Goal: Information Seeking & Learning: Learn about a topic

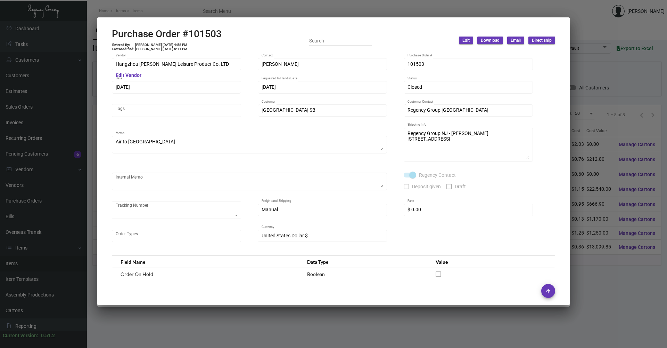
scroll to position [322, 0]
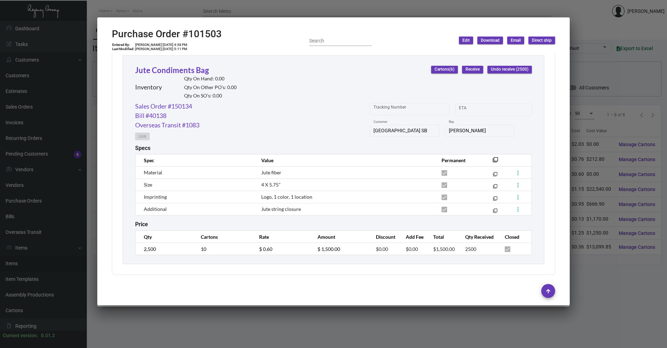
click at [157, 10] on div at bounding box center [333, 174] width 667 height 348
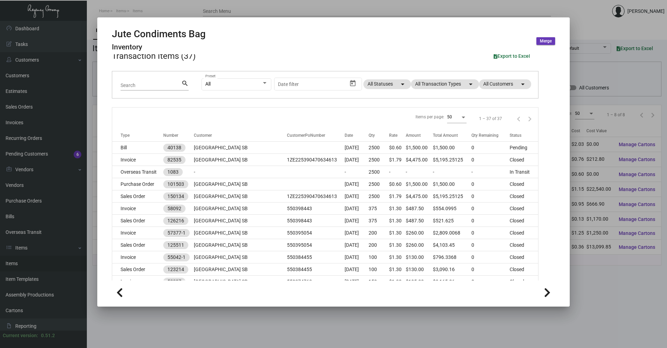
click at [166, 13] on div at bounding box center [333, 174] width 667 height 348
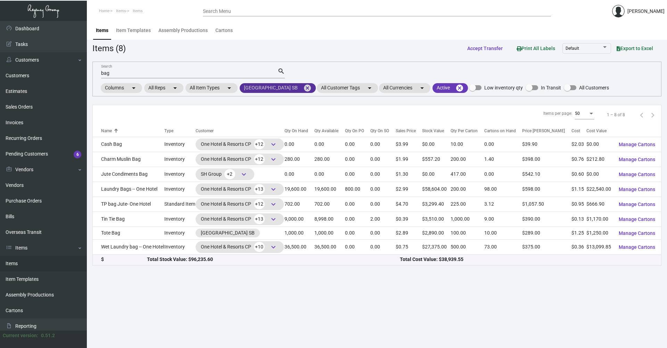
click at [303, 87] on mat-icon "cancel" at bounding box center [307, 88] width 8 height 8
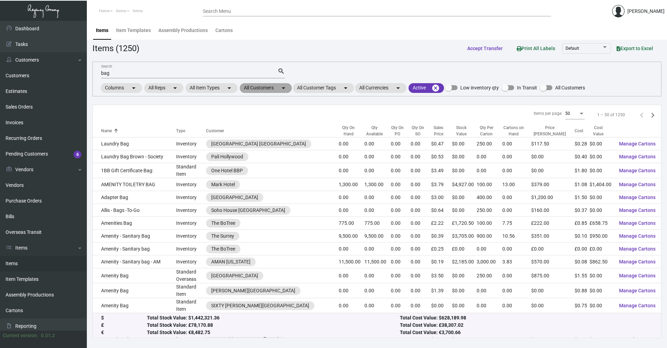
click at [272, 89] on mat-chip "All Customers arrow_drop_down" at bounding box center [266, 88] width 52 height 10
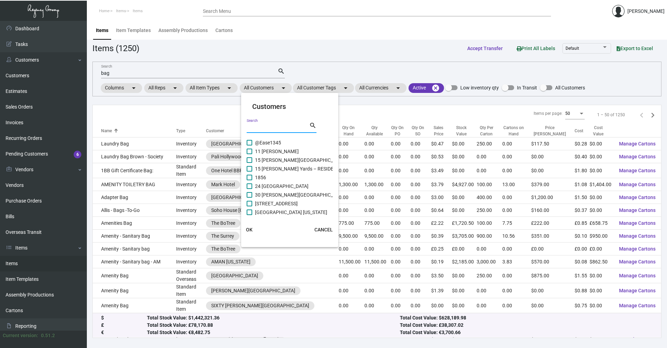
click at [277, 125] on input "Search" at bounding box center [278, 128] width 63 height 6
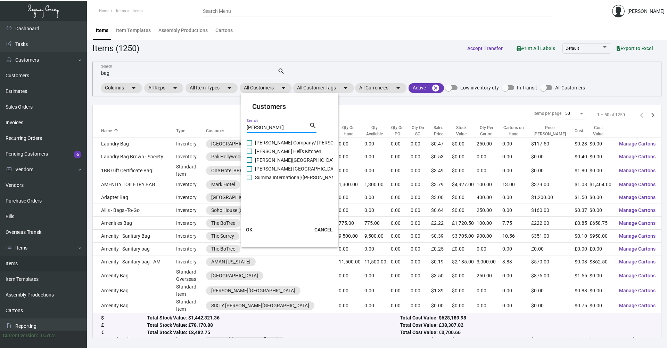
type input "[PERSON_NAME]"
click at [248, 149] on span at bounding box center [250, 151] width 6 height 6
click at [249, 154] on input "[PERSON_NAME] Hell's Kitchen" at bounding box center [249, 154] width 0 height 0
checkbox input "true"
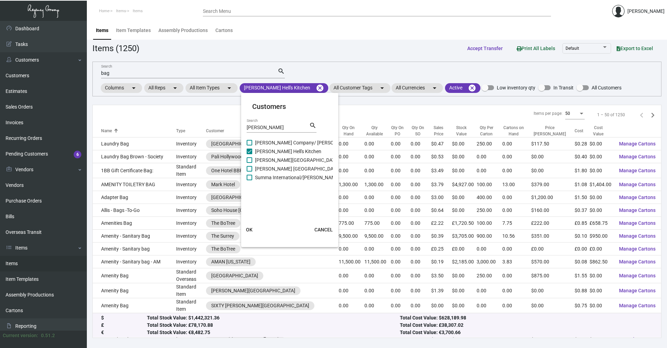
click at [250, 231] on span "OK" at bounding box center [249, 230] width 7 height 6
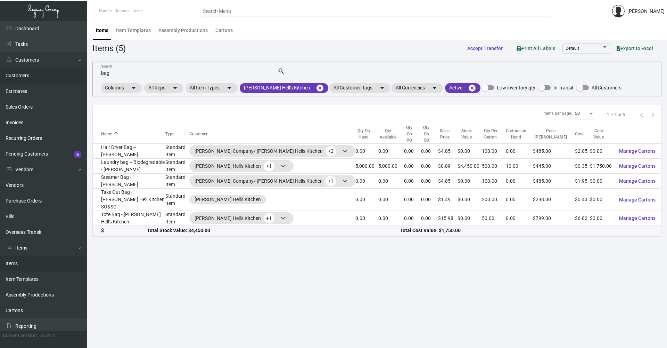
drag, startPoint x: 84, startPoint y: 75, endPoint x: 72, endPoint y: 75, distance: 11.8
click at [72, 75] on div "Dashboard Dashboard Tasks Customers Customers Estimates Sales Orders Invoices R…" at bounding box center [333, 184] width 667 height 327
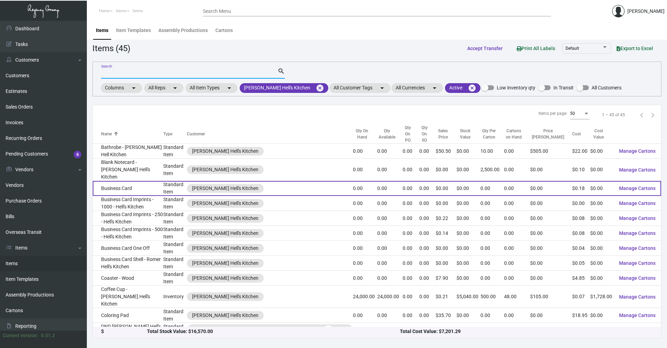
click at [155, 181] on td "Business Card" at bounding box center [128, 188] width 71 height 15
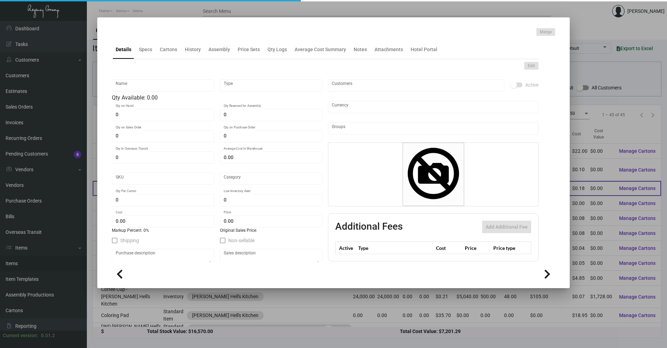
type input "Business Card"
type input "Standard Item"
type input "$ 0.615"
type input "ROM019-Business Card-82"
type input "Standard"
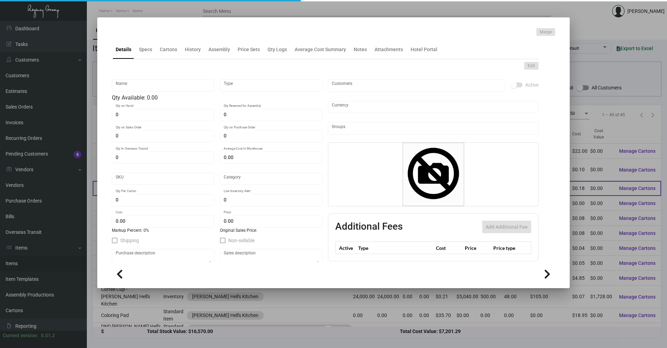
type input "$ 0.18"
type input "$ 0.00"
checkbox input "true"
type input "United States Dollar $"
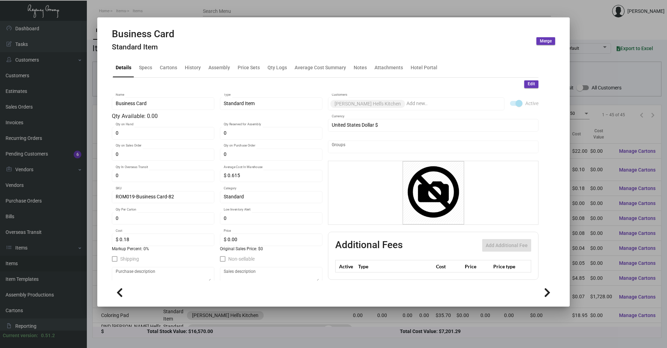
click at [140, 15] on div at bounding box center [333, 174] width 667 height 348
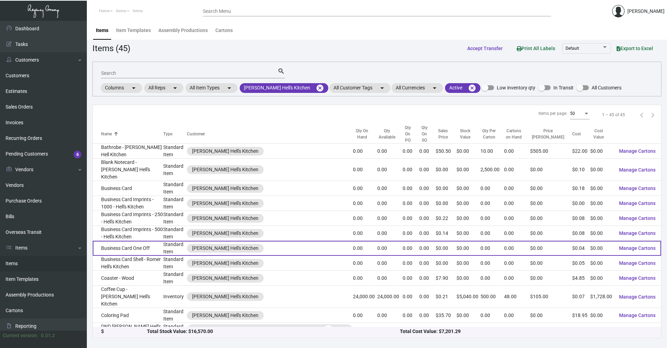
click at [140, 240] on td "Business Card One Off" at bounding box center [128, 247] width 71 height 15
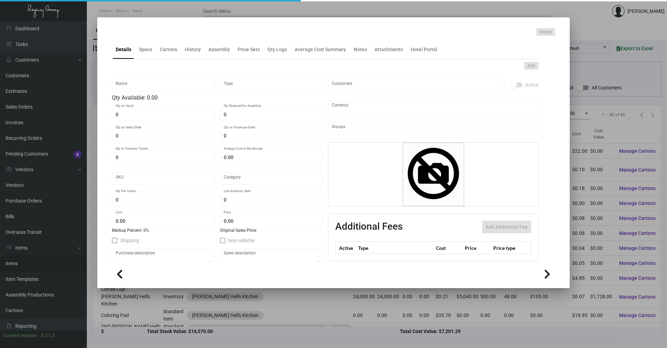
type input "Business Card One Off"
type input "Standard Item"
type input "$ 0.00"
type input "Standard"
type input "$ 0.03534"
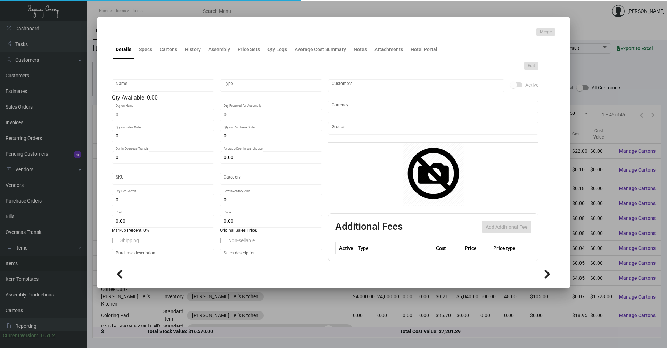
type input "$ 0.00"
checkbox input "true"
type input "United States Dollar $"
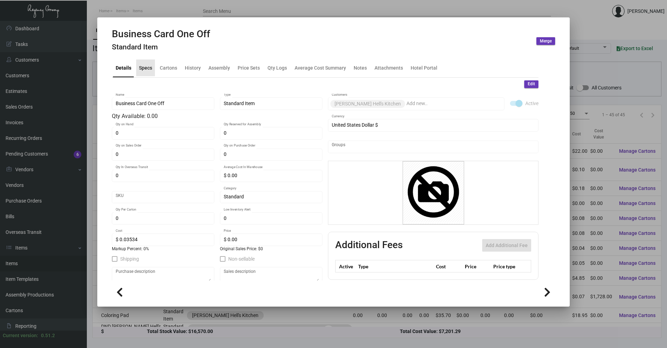
click at [145, 69] on div "Specs" at bounding box center [145, 67] width 13 height 7
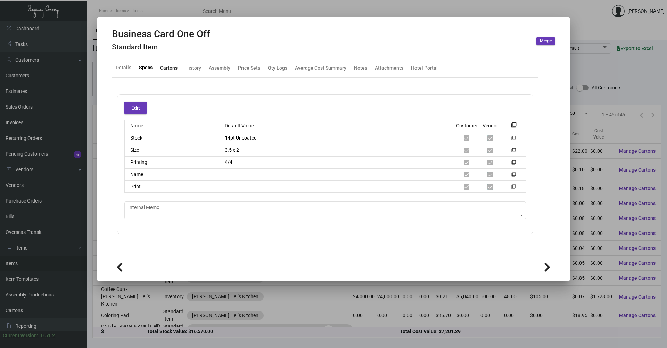
click at [171, 70] on div "Cartons" at bounding box center [168, 67] width 17 height 7
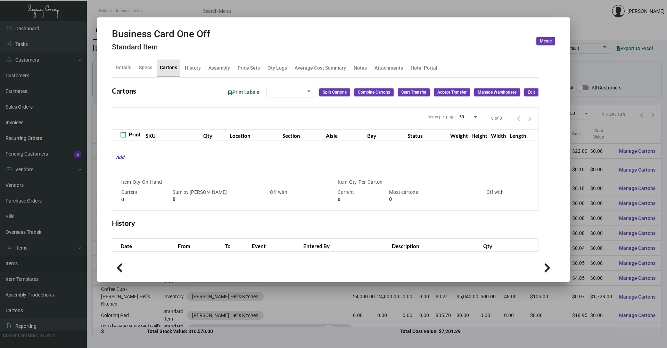
checkbox input "true"
type input "0"
click at [186, 67] on div "History" at bounding box center [193, 67] width 16 height 7
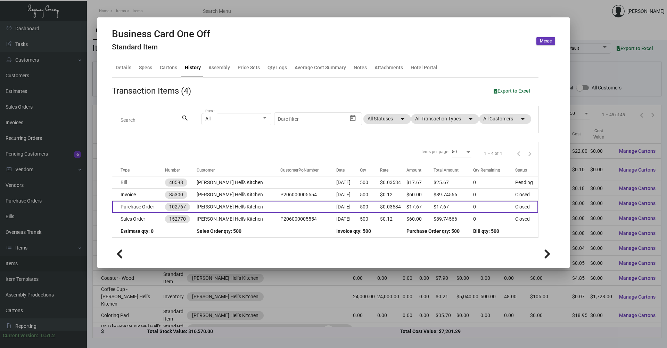
click at [214, 206] on td "[PERSON_NAME] Hell's Kitchen" at bounding box center [239, 207] width 84 height 12
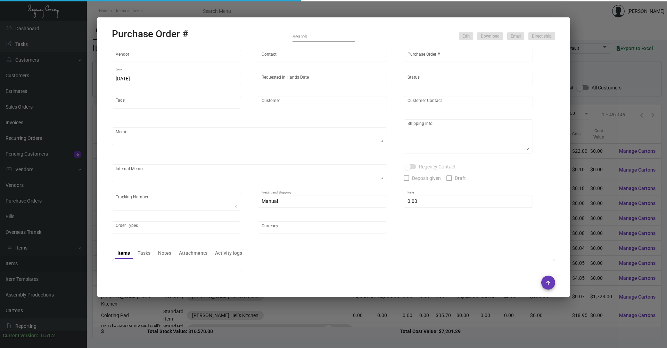
type input "4 Over"
type input "102767"
type input "[DATE]"
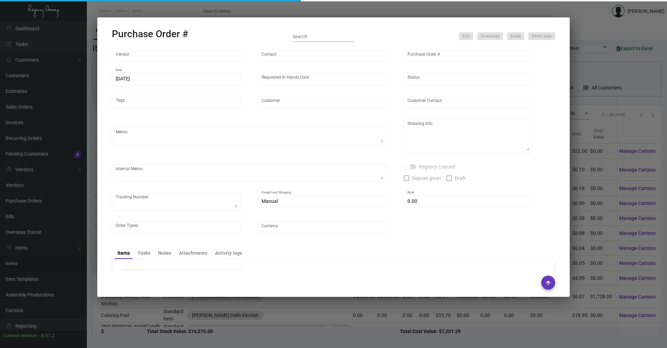
type input "[PERSON_NAME] Hell's Kitchen"
type input "[PERSON_NAME]"
type textarea "[PERSON_NAME] Hell's Kitchen - [PERSON_NAME] De [GEOGRAPHIC_DATA][PERSON_NAME] …"
type textarea "Drop Ship $8 - Order # 004064542/ J3748091059-001 [DATE] - Received at 12:37PM …"
type input "$ 0.00"
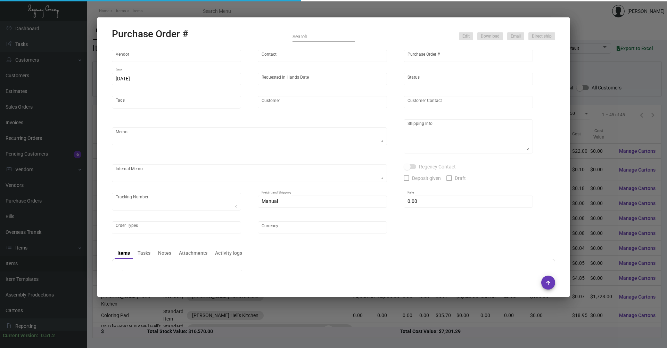
type input "United States Dollar $"
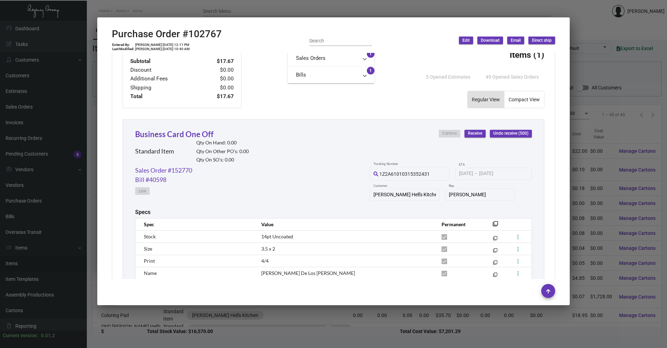
scroll to position [322, 0]
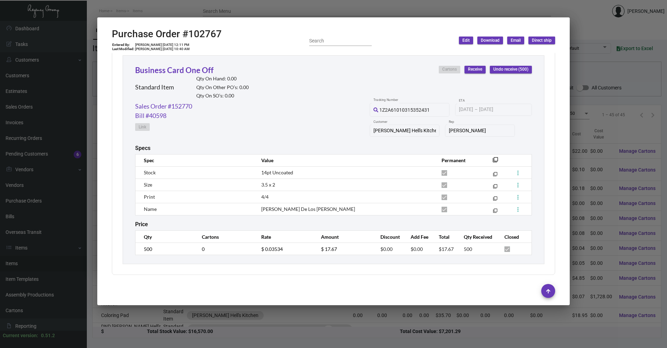
click at [162, 3] on div at bounding box center [333, 174] width 667 height 348
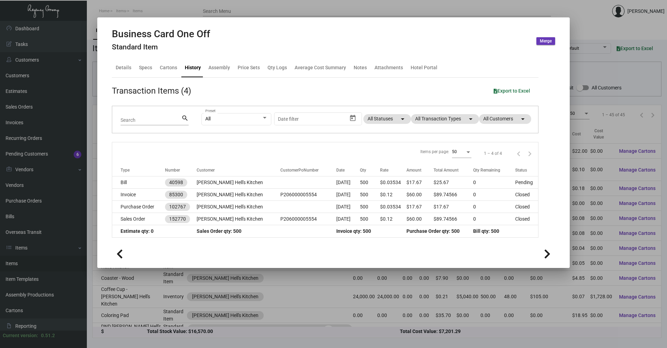
click at [136, 14] on div at bounding box center [333, 174] width 667 height 348
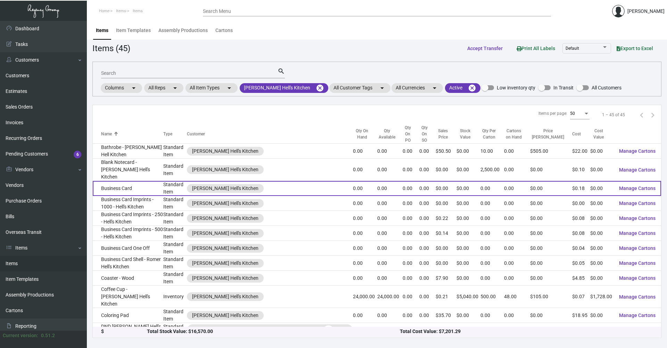
click at [163, 181] on td "Business Card" at bounding box center [128, 188] width 71 height 15
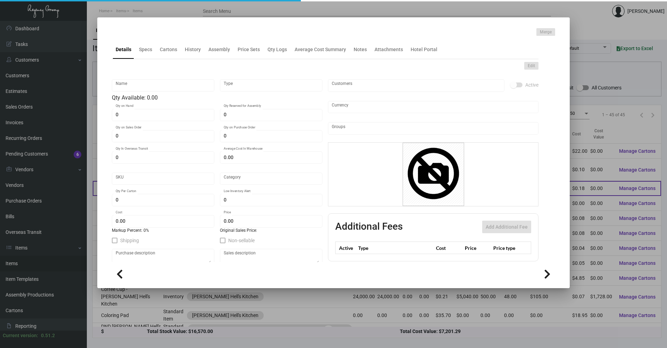
type input "Business Card"
type input "Standard Item"
type input "$ 0.615"
type input "ROM019-Business Card-82"
type input "Standard"
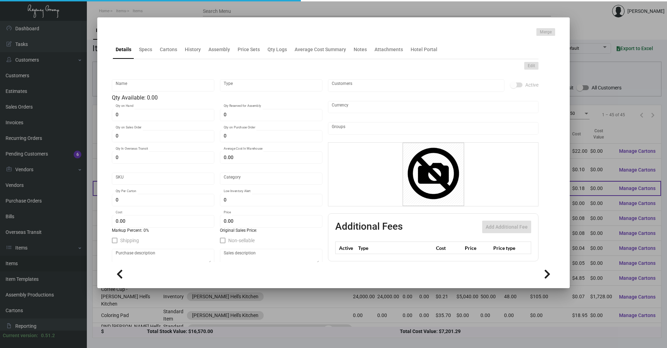
type input "$ 0.18"
type input "$ 0.00"
checkbox input "true"
type input "United States Dollar $"
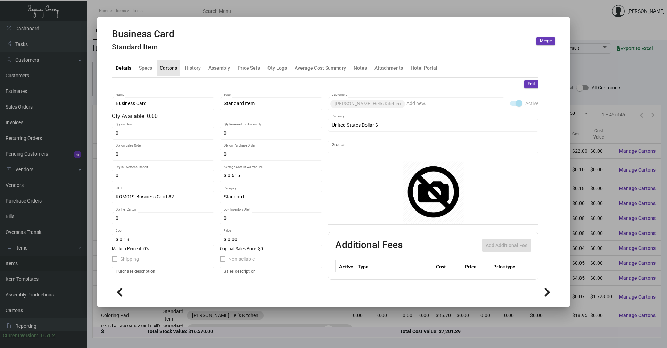
click at [163, 66] on div "Cartons" at bounding box center [168, 67] width 17 height 7
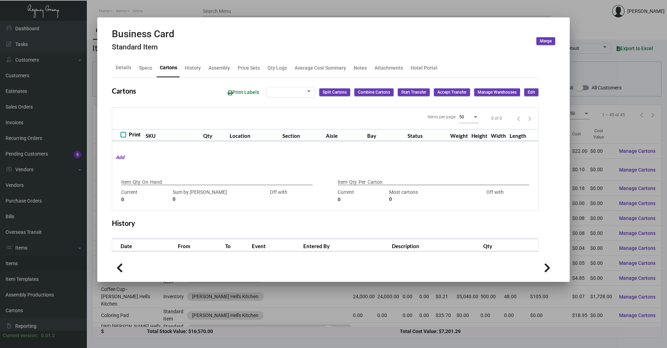
type input "0"
type input "1000"
type input "-1000"
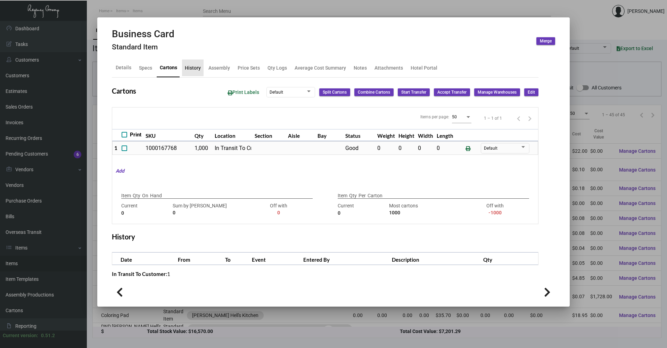
click at [186, 64] on div "History" at bounding box center [193, 67] width 22 height 17
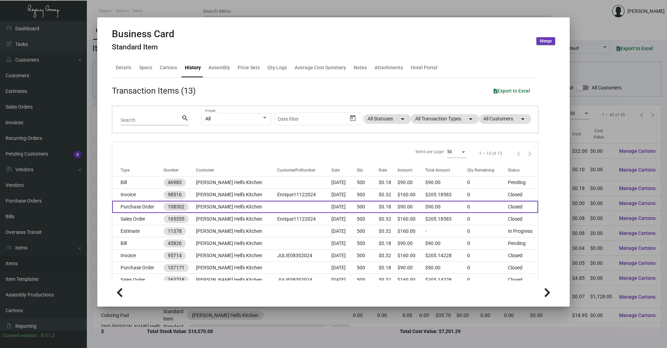
click at [152, 204] on td "Purchase Order" at bounding box center [137, 207] width 51 height 12
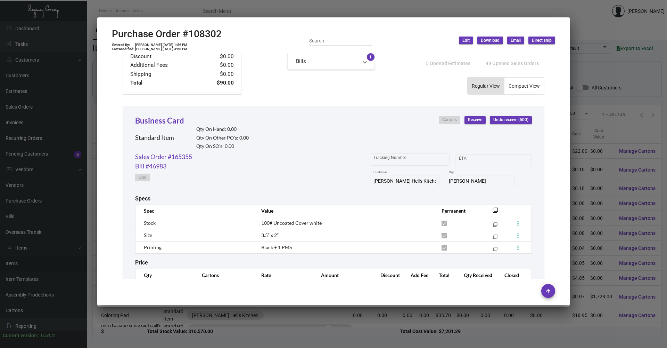
scroll to position [310, 0]
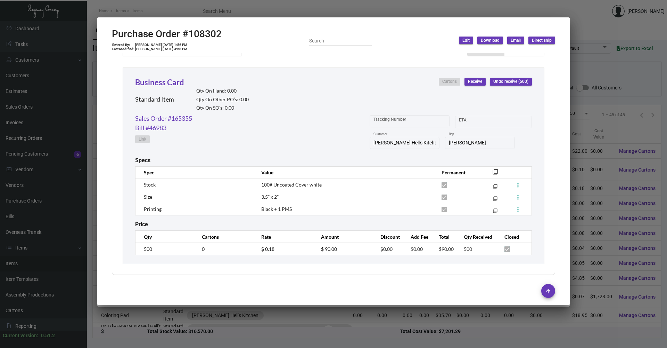
click at [349, 327] on div at bounding box center [333, 174] width 667 height 348
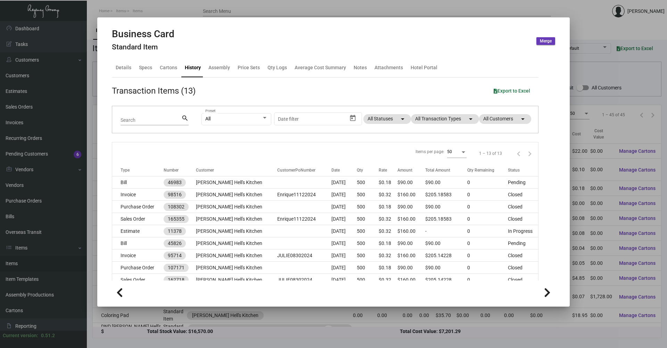
click at [165, 8] on div at bounding box center [333, 174] width 667 height 348
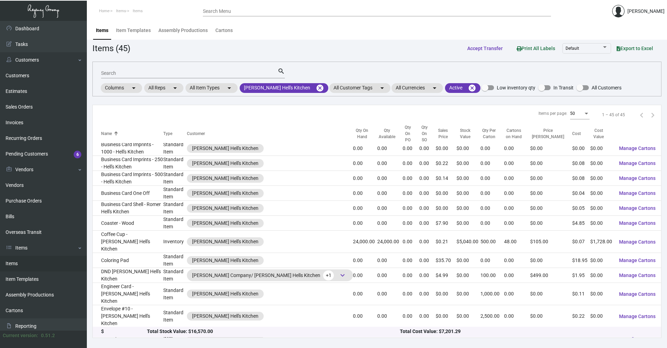
scroll to position [35, 0]
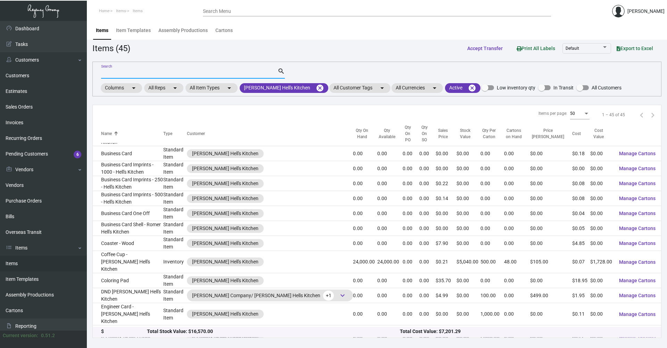
click at [139, 72] on input "Search" at bounding box center [189, 74] width 177 height 6
type input "so"
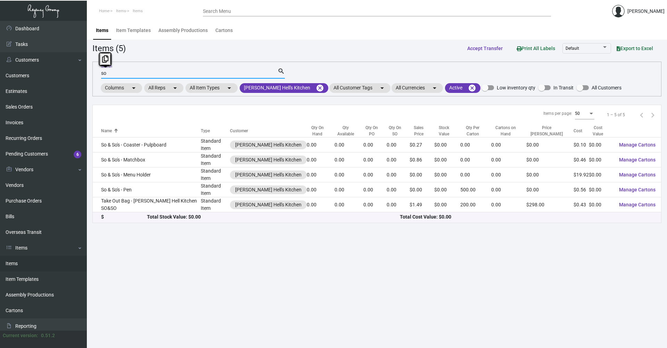
drag, startPoint x: 123, startPoint y: 74, endPoint x: 101, endPoint y: 72, distance: 21.6
click at [101, 72] on input "so" at bounding box center [189, 74] width 177 height 6
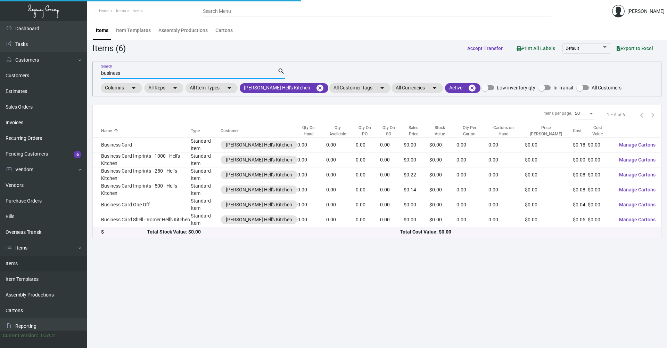
type input "business"
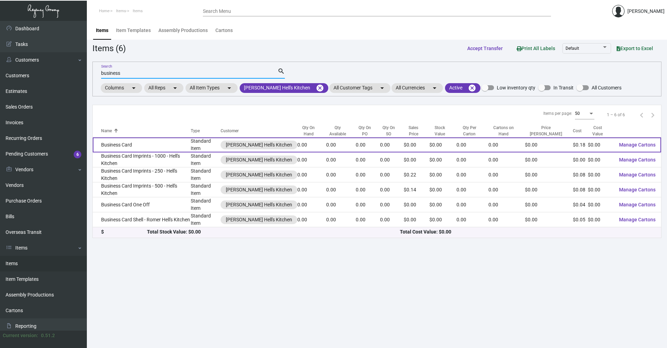
click at [137, 144] on td "Business Card" at bounding box center [142, 144] width 98 height 15
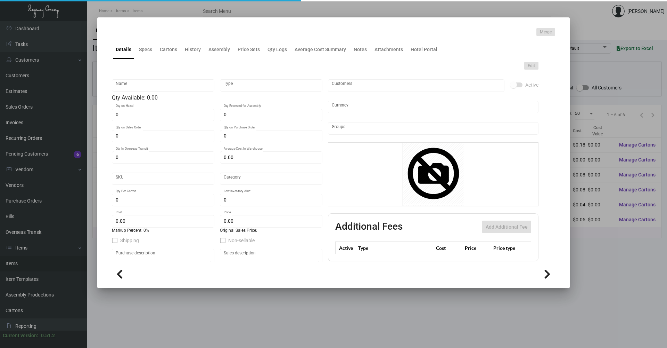
type input "Business Card"
type input "Standard Item"
type input "$ 0.615"
type input "ROM019-Business Card-82"
type input "Standard"
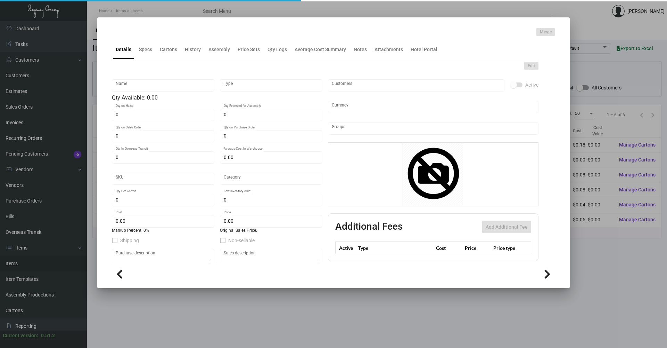
type input "$ 0.18"
type input "$ 0.00"
checkbox input "true"
type input "United States Dollar $"
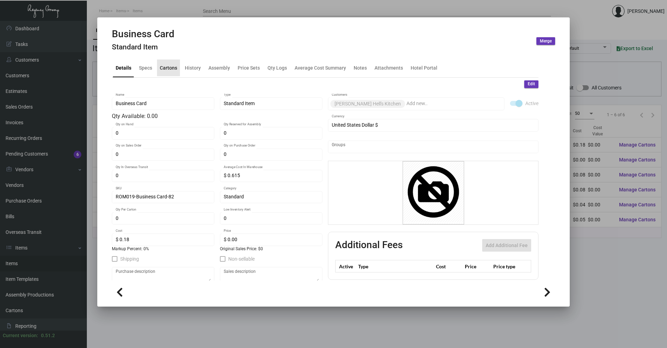
click at [165, 63] on div "Cartons" at bounding box center [168, 67] width 23 height 17
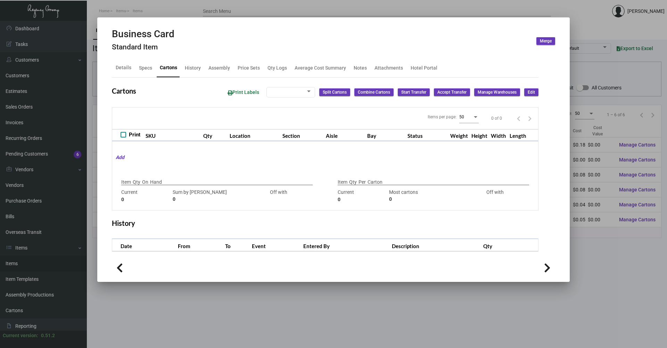
type input "0"
type input "1000"
type input "-1000"
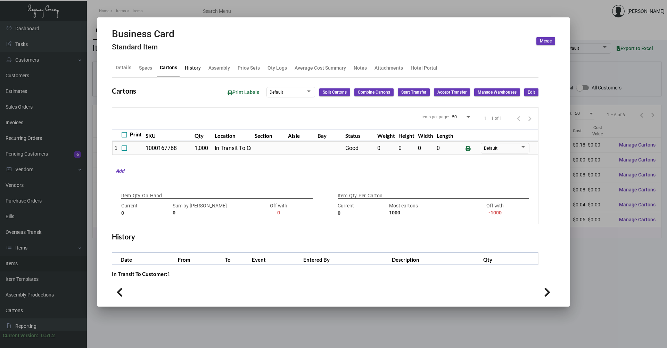
click at [193, 68] on div "History" at bounding box center [193, 67] width 16 height 7
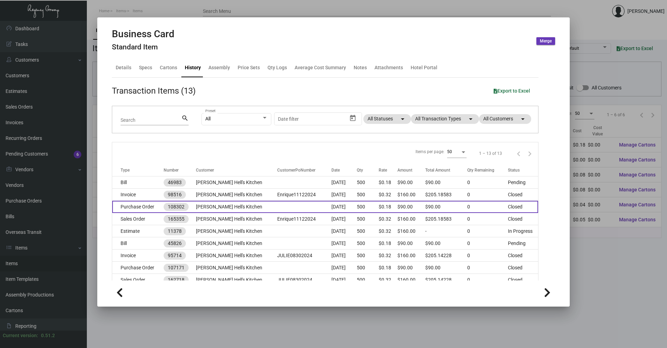
click at [224, 211] on td "[PERSON_NAME] Hell's Kitchen" at bounding box center [236, 207] width 81 height 12
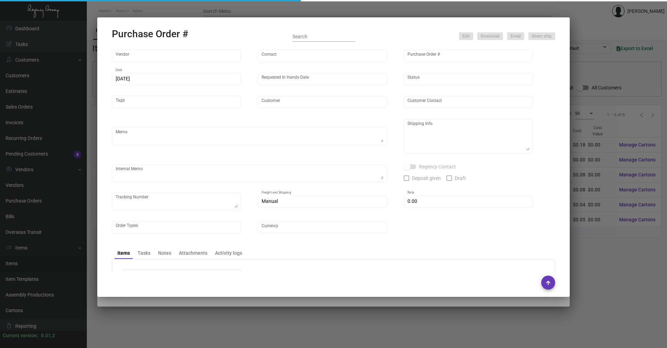
type input "Printech Business Systems Inc"
type input "[PERSON_NAME]"
type input "108302"
type input "[DATE]"
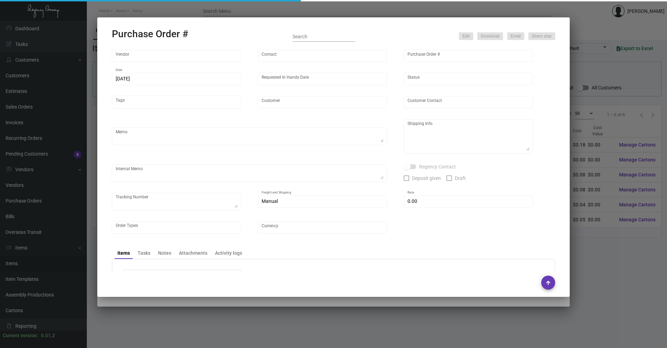
type input "[PERSON_NAME] Hell's Kitchen"
type input "[PERSON_NAME]"
type textarea "***ANY PRICE DISCREPANCY MUST BE CALLED OUT PRIOR TO PROCEEDING WITH THIS ORDER…"
type textarea "[PERSON_NAME] Hell's Kitchen - [PERSON_NAME] Hell’s Kitchen/So & So [STREET_ADD…"
type textarea "Picked up by Desean [DATE]"
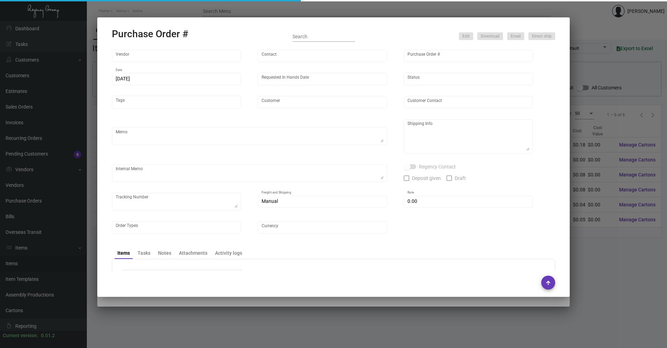
type input "$ 0.00"
type input "United States Dollar $"
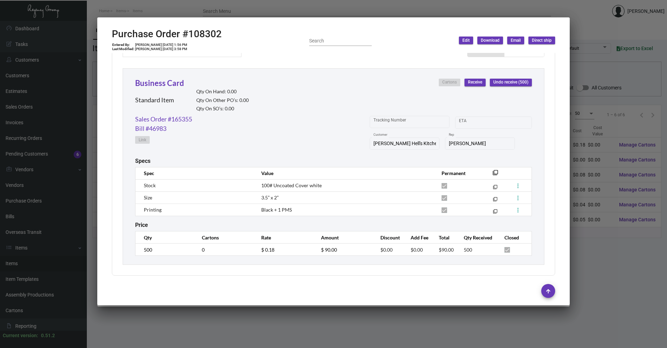
scroll to position [310, 0]
click at [291, 312] on div at bounding box center [333, 174] width 667 height 348
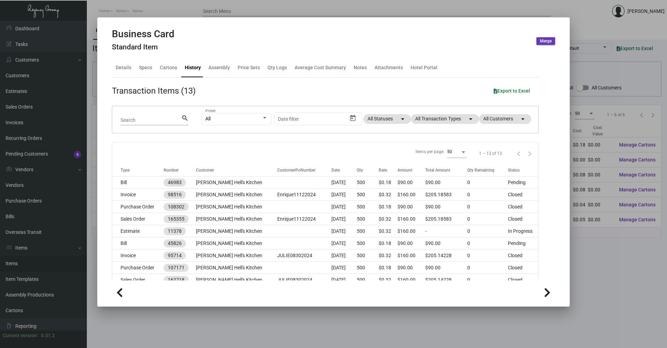
drag, startPoint x: 212, startPoint y: 335, endPoint x: 211, endPoint y: 328, distance: 6.4
click at [212, 332] on div at bounding box center [333, 174] width 667 height 348
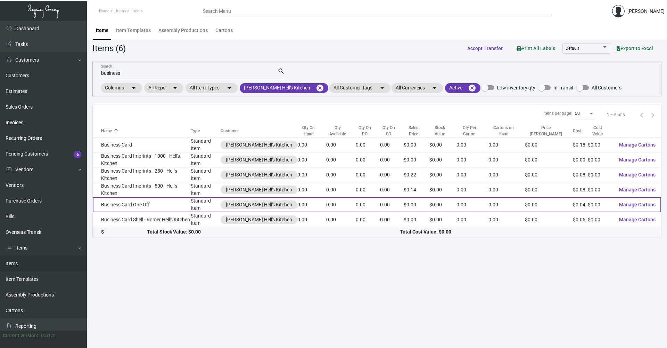
click at [162, 197] on td "Business Card One Off" at bounding box center [142, 204] width 98 height 15
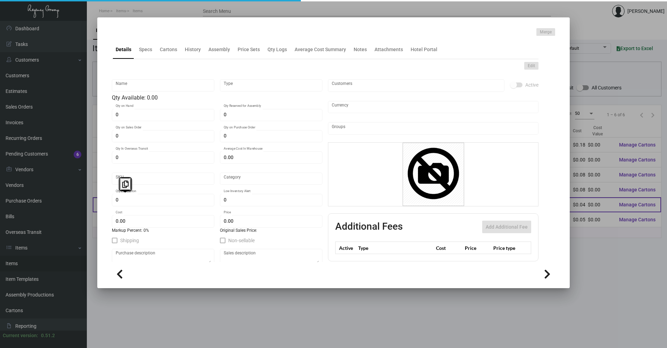
click at [161, 196] on div "0 Qty Per Carton" at bounding box center [163, 200] width 95 height 14
type input "Business Card One Off"
type input "Standard Item"
type input "$ 0.00"
type input "Standard"
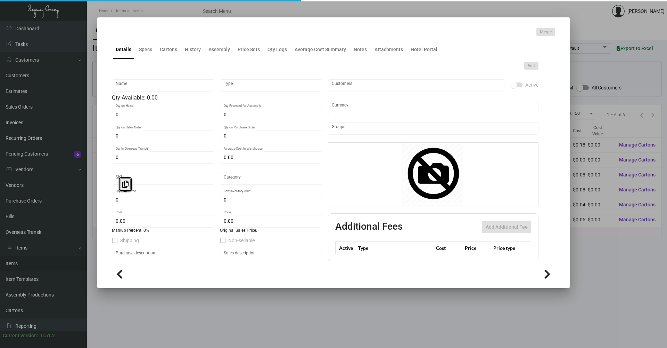
type input "$ 0.03534"
type input "$ 0.00"
checkbox input "true"
type input "United States Dollar $"
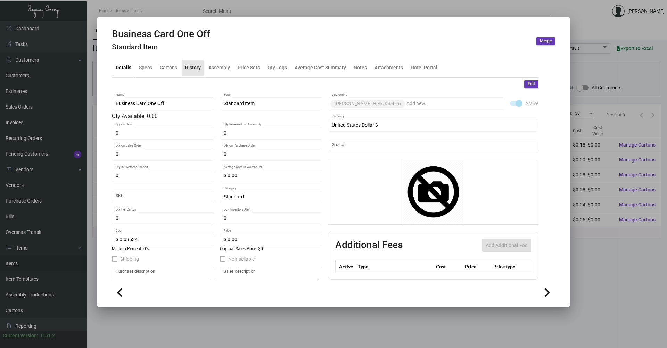
click at [194, 65] on div "History" at bounding box center [193, 67] width 16 height 7
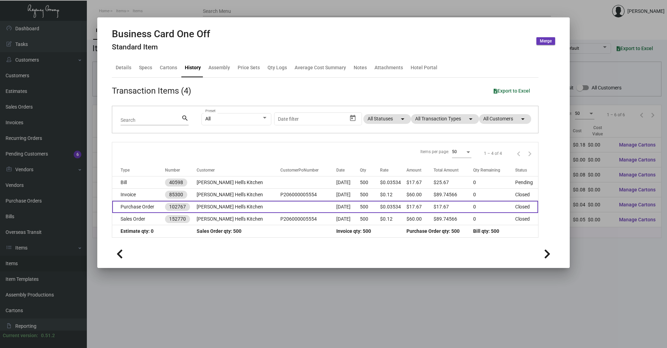
click at [209, 205] on td "[PERSON_NAME] Hell's Kitchen" at bounding box center [239, 207] width 84 height 12
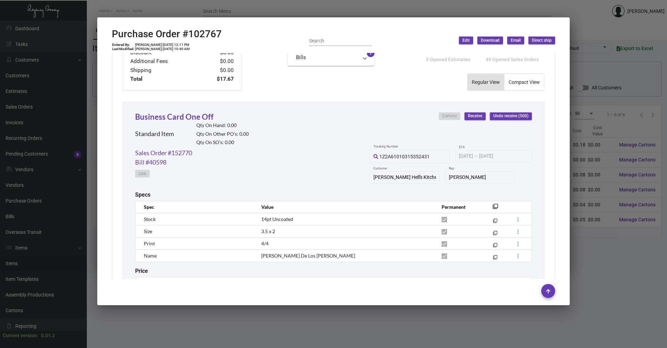
scroll to position [278, 0]
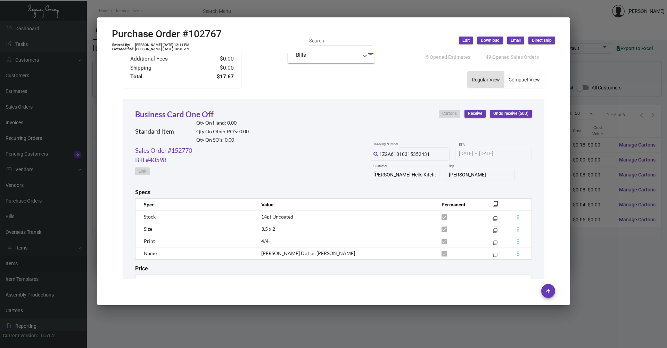
click at [278, 322] on div at bounding box center [333, 174] width 667 height 348
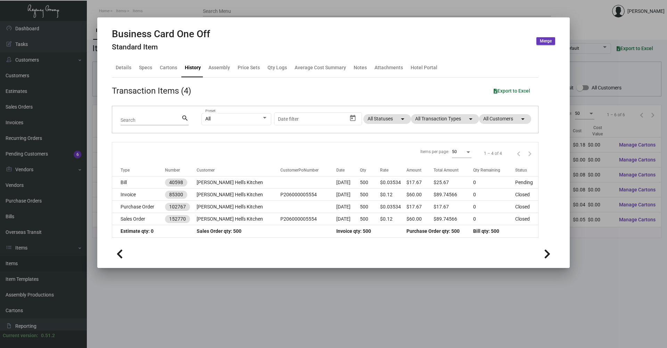
drag, startPoint x: 150, startPoint y: 283, endPoint x: 150, endPoint y: 256, distance: 27.1
click at [153, 273] on div at bounding box center [333, 174] width 667 height 348
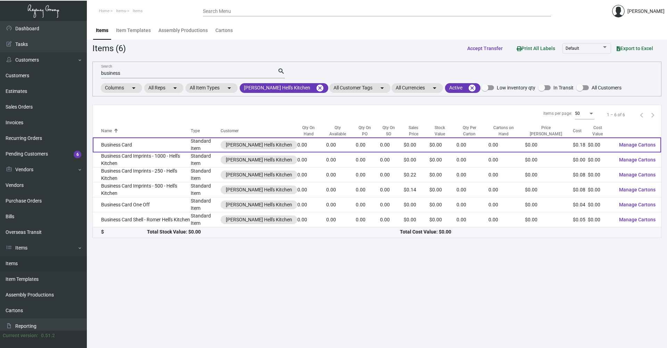
click at [142, 147] on td "Business Card" at bounding box center [142, 144] width 98 height 15
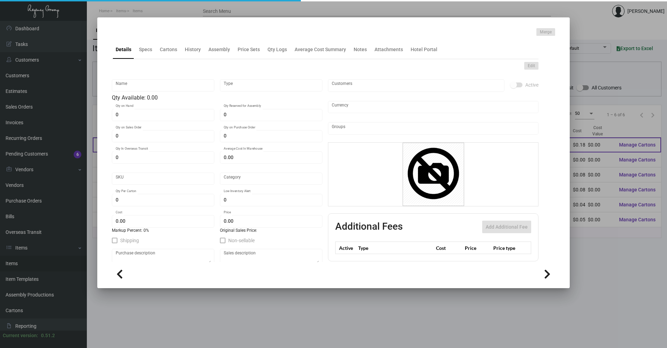
type input "Business Card"
type input "Standard Item"
type input "$ 0.615"
type input "ROM019-Business Card-82"
type input "Standard"
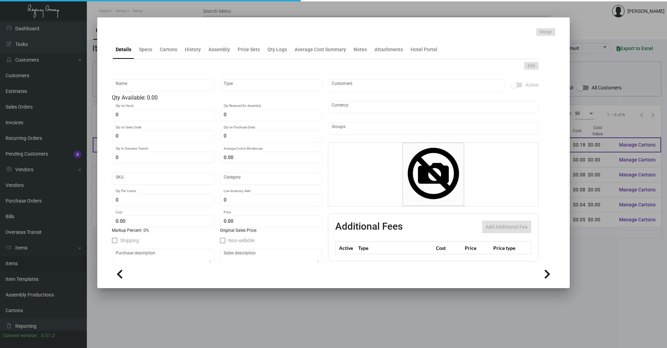
type input "$ 0.18"
type input "$ 0.00"
checkbox input "true"
type input "United States Dollar $"
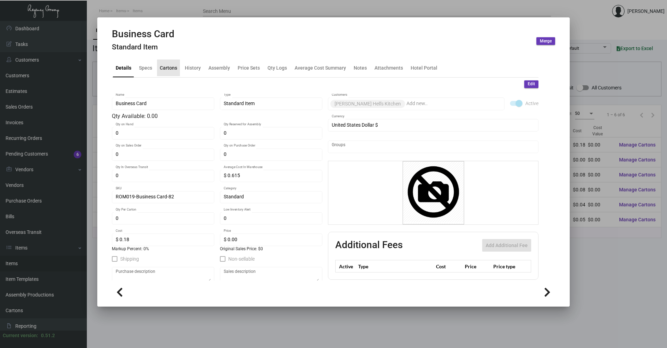
drag, startPoint x: 170, startPoint y: 65, endPoint x: 195, endPoint y: 65, distance: 25.0
click at [170, 65] on div "Cartons" at bounding box center [168, 67] width 17 height 7
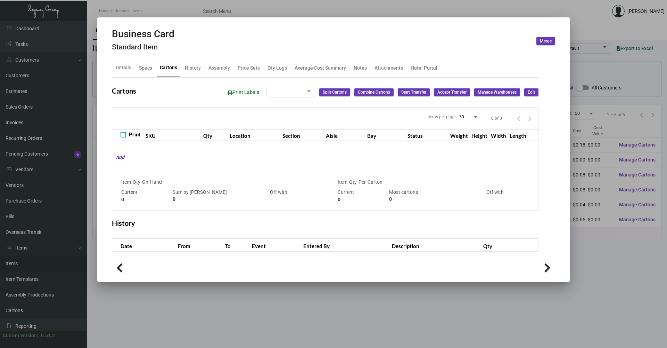
type input "0"
type input "1000"
type input "-1000"
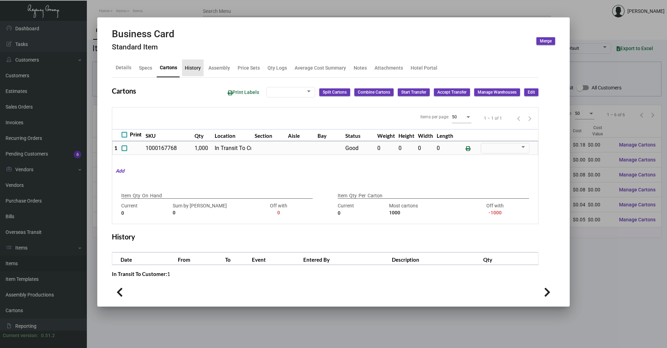
click at [195, 65] on div "History" at bounding box center [193, 67] width 16 height 7
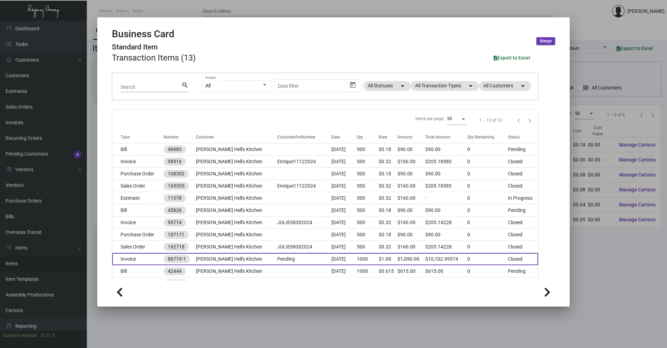
scroll to position [71, 0]
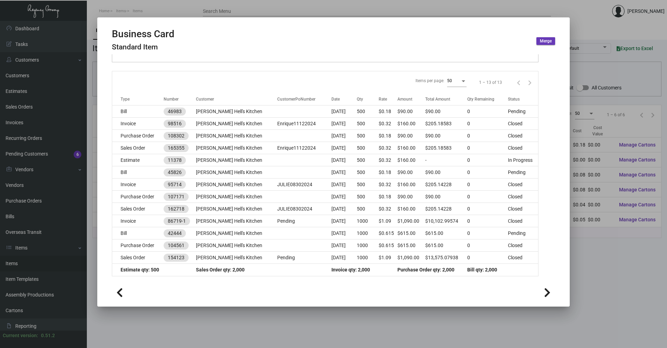
click at [272, 327] on div at bounding box center [333, 174] width 667 height 348
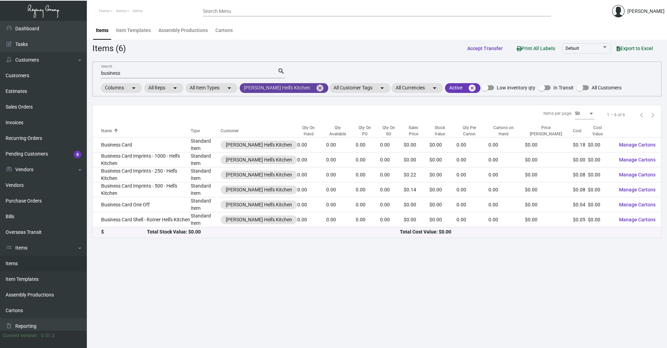
click at [316, 89] on mat-icon "cancel" at bounding box center [320, 88] width 8 height 8
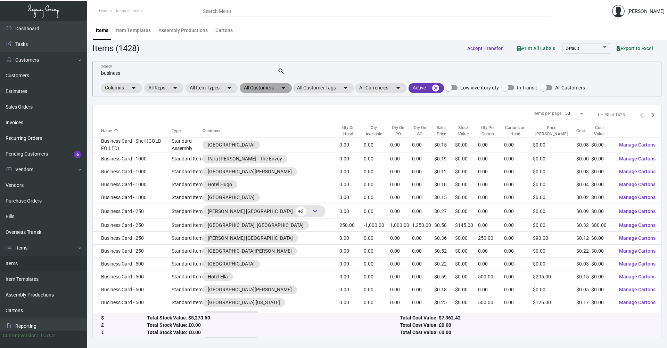
click at [274, 89] on mat-chip "All Customers arrow_drop_down" at bounding box center [266, 88] width 52 height 10
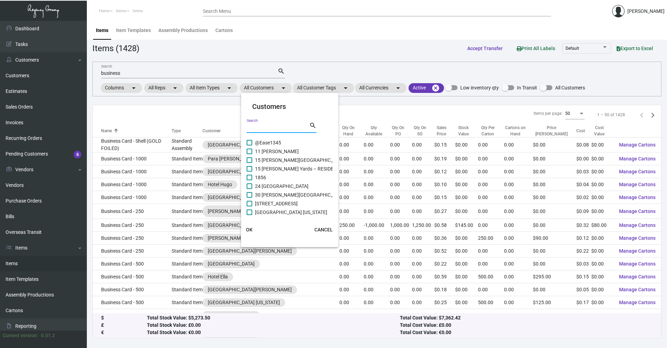
click at [273, 129] on input "Search" at bounding box center [278, 128] width 63 height 6
type input "one hotel"
click at [250, 141] on span at bounding box center [250, 143] width 6 height 6
click at [250, 145] on input "[GEOGRAPHIC_DATA] SB" at bounding box center [249, 145] width 0 height 0
checkbox input "true"
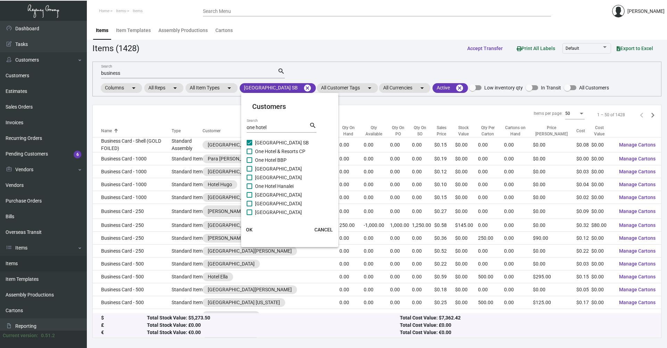
click at [249, 151] on span at bounding box center [250, 151] width 6 height 6
click at [249, 154] on input "One Hotel & Resorts CP" at bounding box center [249, 154] width 0 height 0
click at [250, 154] on span at bounding box center [250, 151] width 6 height 6
click at [250, 154] on input "One Hotel & Resorts CP" at bounding box center [249, 154] width 0 height 0
checkbox input "false"
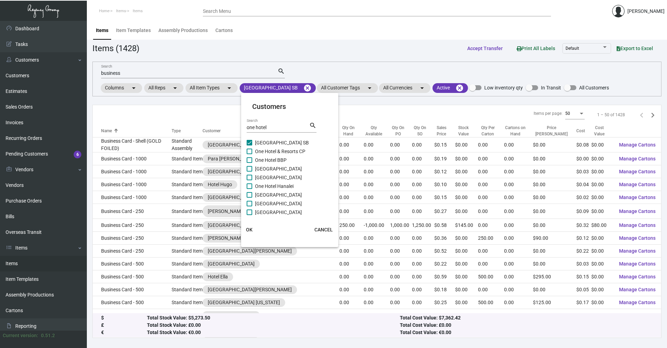
click at [248, 228] on mat-card-actions "OK CANCEL" at bounding box center [289, 229] width 103 height 18
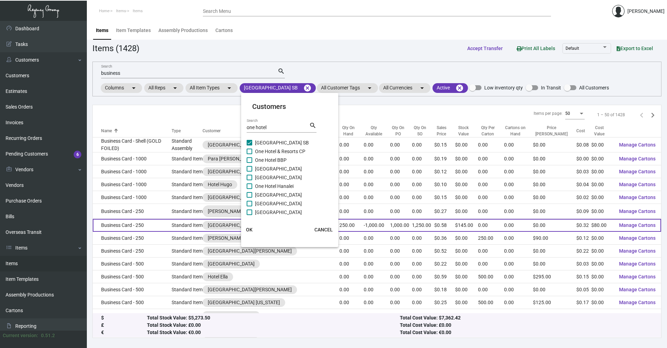
click at [248, 228] on span "OK" at bounding box center [249, 230] width 7 height 6
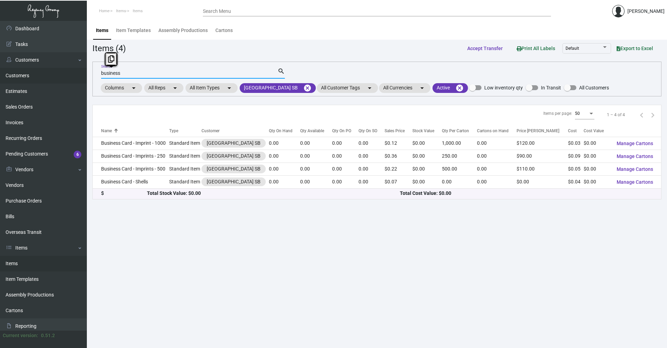
drag, startPoint x: 130, startPoint y: 73, endPoint x: 66, endPoint y: 73, distance: 64.3
click at [66, 73] on div "Dashboard Dashboard Tasks Customers Customers Estimates Sales Orders Invoices R…" at bounding box center [333, 184] width 667 height 327
type input "condiment"
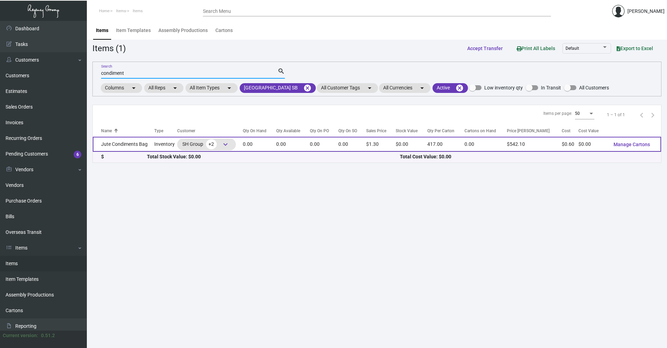
click at [137, 148] on td "Jute Condiments Bag" at bounding box center [124, 144] width 62 height 15
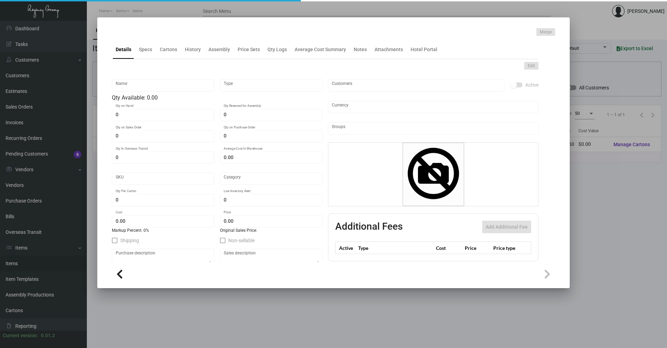
type input "Jute Condiments Bag"
type input "Inventory"
type input "$ 0.60"
type input "37"
type input "Overseas"
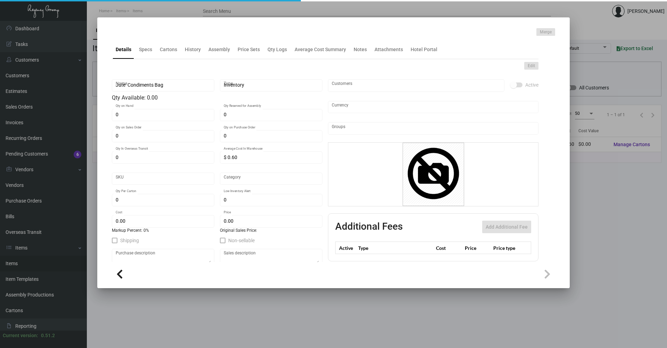
type input "417"
type input "500"
type input "$ 0.60"
type input "$ 1.30"
type textarea "One Hotels & Resort Jute Bag: size 3" x 5", jute material, with closure string …"
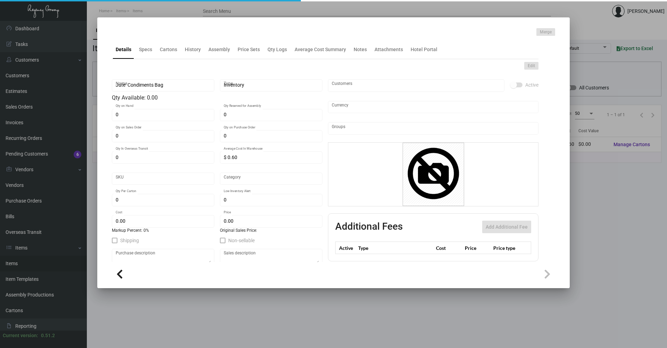
type textarea "Jute Bag"
checkbox input "true"
type input "United States Dollar $"
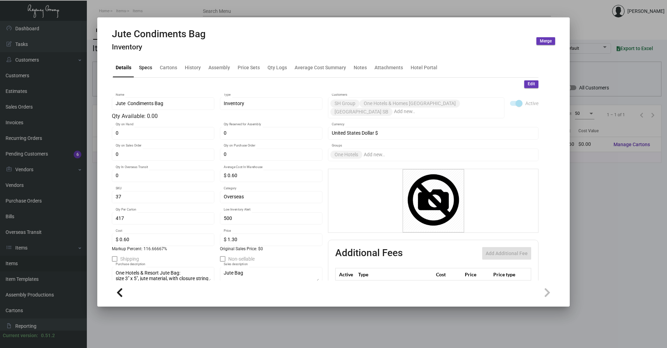
click at [144, 68] on div "Specs" at bounding box center [145, 67] width 13 height 7
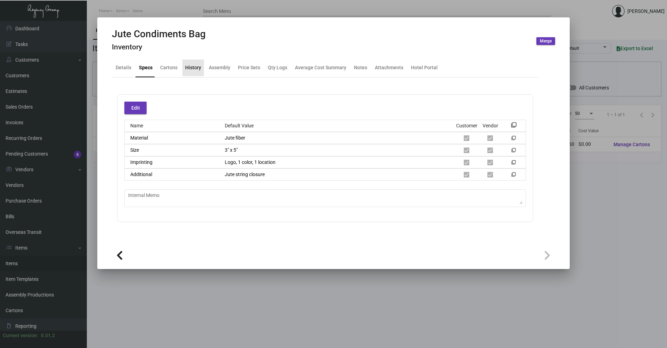
click at [189, 67] on div "History" at bounding box center [193, 67] width 16 height 7
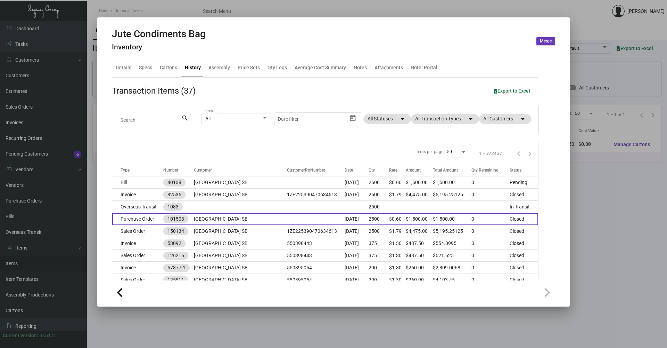
click at [150, 218] on td "Purchase Order" at bounding box center [137, 219] width 51 height 12
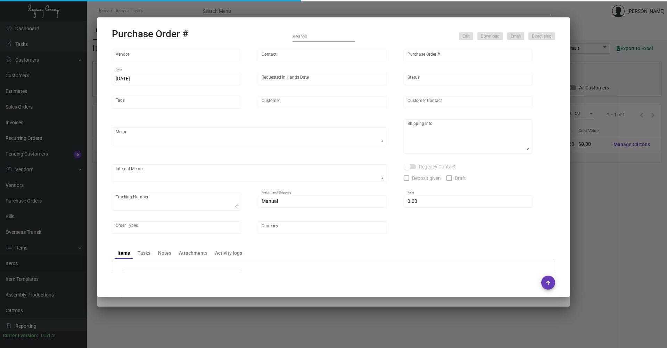
type input "Hangzhou [PERSON_NAME] Leisure Product Co. LTD"
type input "[PERSON_NAME]"
type input "101503"
type input "[DATE]"
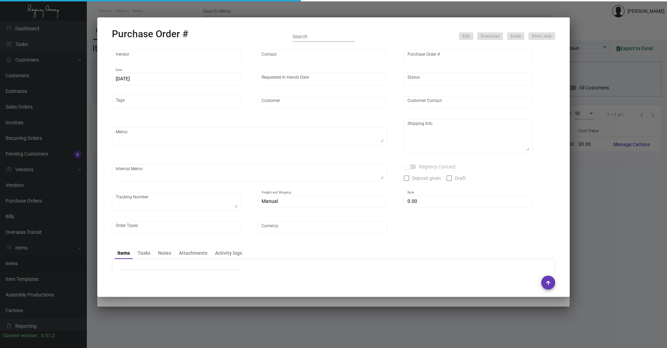
type input "[GEOGRAPHIC_DATA] SB"
type textarea "Air to [GEOGRAPHIC_DATA]"
type textarea "Regency Group NJ - [PERSON_NAME] [STREET_ADDRESS]"
checkbox input "true"
type input "$ 0.00"
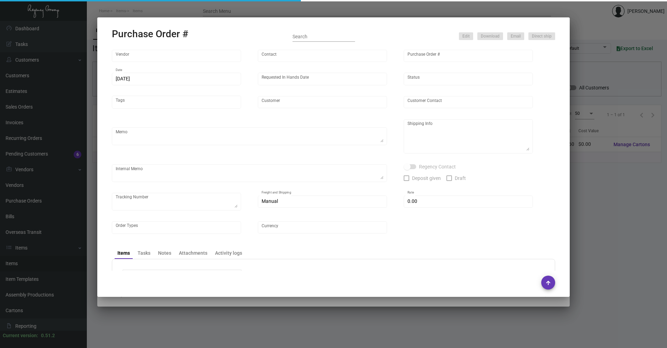
type input "United States Dollar $"
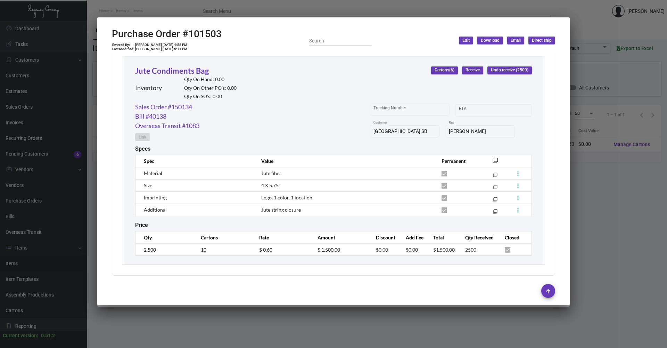
scroll to position [322, 0]
click at [172, 101] on link "Sales Order #150134" at bounding box center [163, 105] width 57 height 9
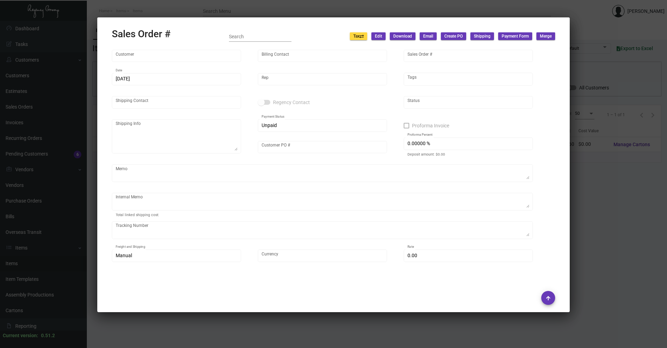
type input "[GEOGRAPHIC_DATA] SB"
type input "[PERSON_NAME]"
type input "150134"
type input "[DATE]"
type input "[PERSON_NAME]"
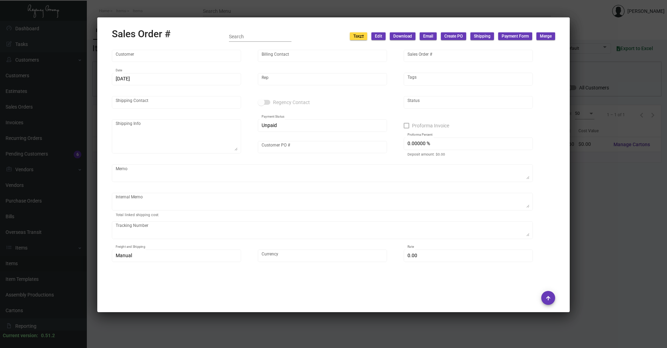
type input "[PERSON_NAME]"
type textarea "[GEOGRAPHIC_DATA] SB - [PERSON_NAME] [STREET_ADDRESS][PERSON_NAME]"
type input "1ZE225390470634613"
type textarea "62.94"
type input "United States Dollar $"
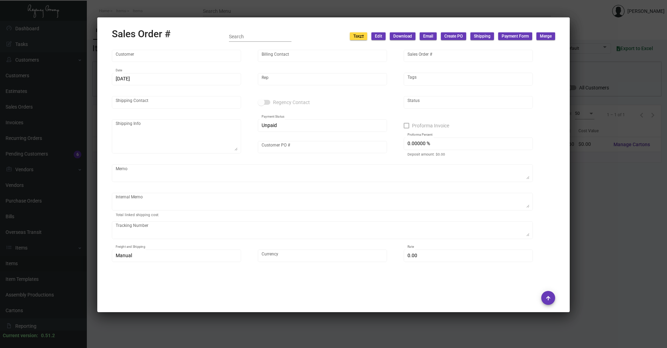
type input "8.50000 %"
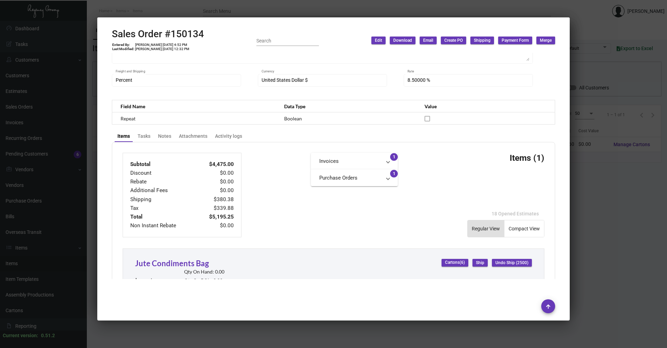
scroll to position [357, 0]
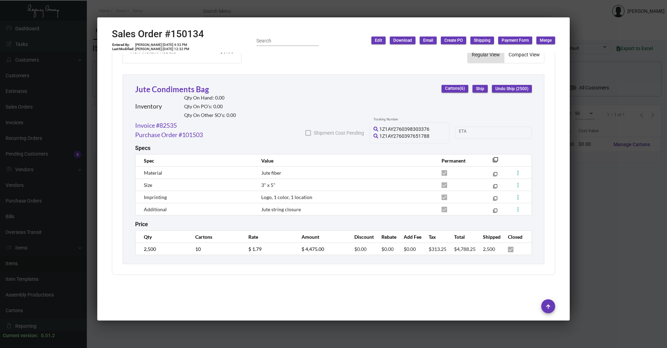
click at [224, 320] on div at bounding box center [333, 174] width 667 height 348
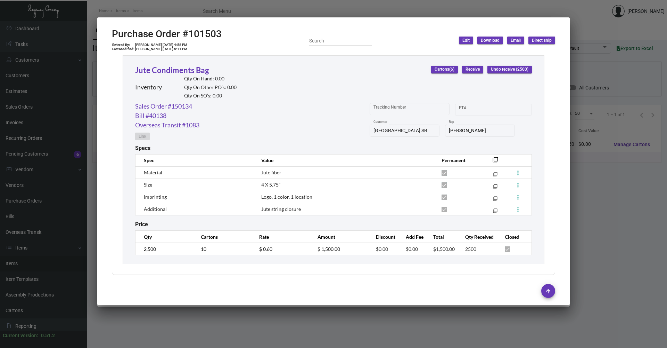
click at [223, 318] on div at bounding box center [333, 174] width 667 height 348
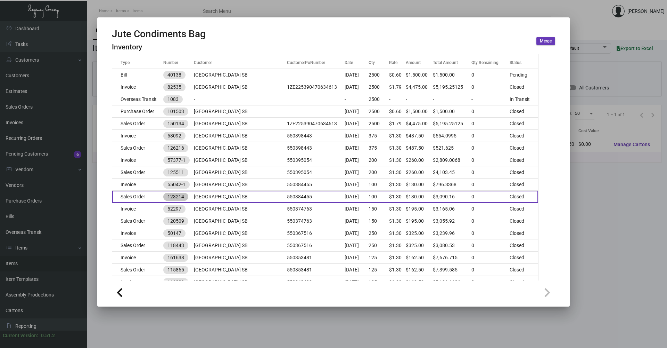
scroll to position [15, 0]
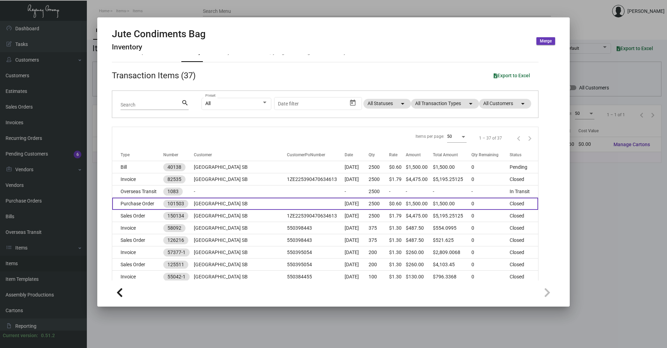
click at [153, 205] on td "Purchase Order" at bounding box center [137, 203] width 51 height 12
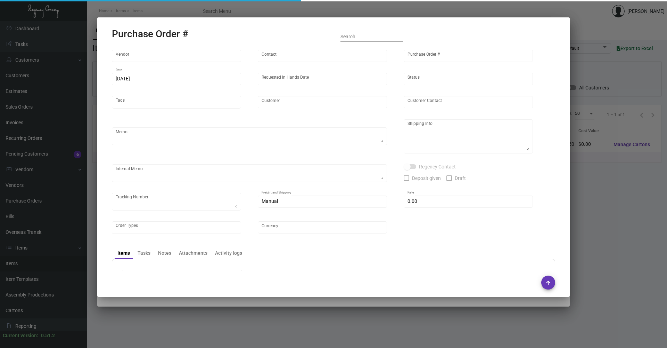
type input "Hangzhou [PERSON_NAME] Leisure Product Co. LTD"
type input "[PERSON_NAME]"
type input "101503"
type input "[DATE]"
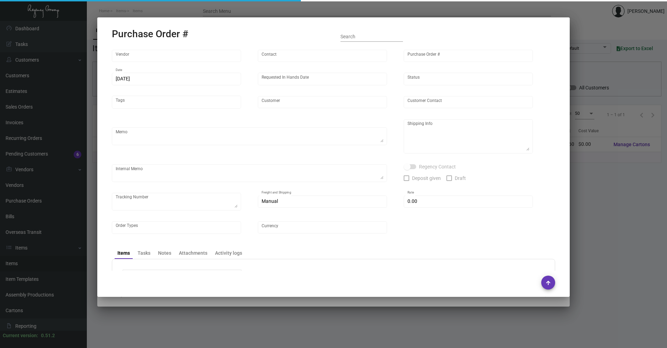
type input "[GEOGRAPHIC_DATA] SB"
type textarea "Air to [GEOGRAPHIC_DATA]"
type textarea "Regency Group NJ - [PERSON_NAME] [STREET_ADDRESS]"
checkbox input "true"
type input "$ 0.00"
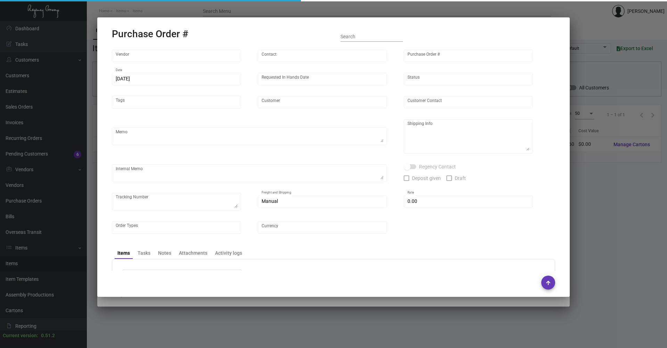
type input "United States Dollar $"
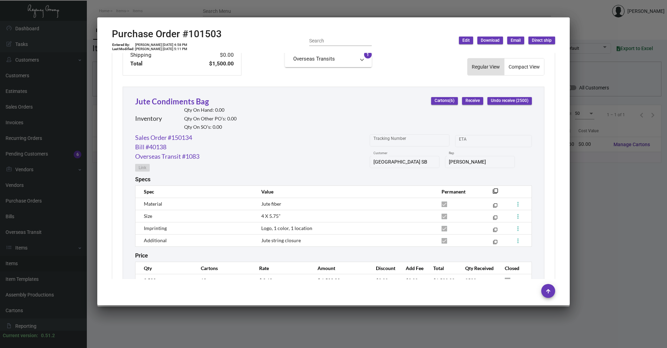
scroll to position [322, 0]
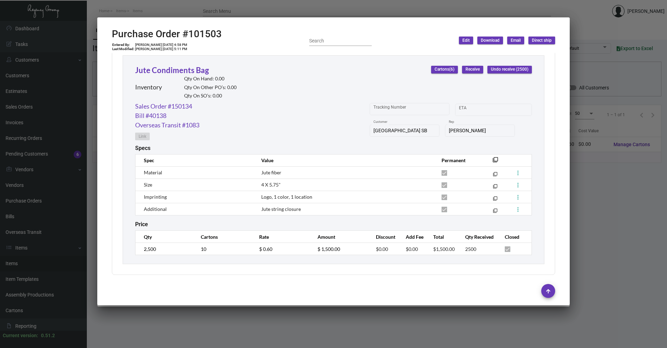
click at [601, 213] on div at bounding box center [333, 174] width 667 height 348
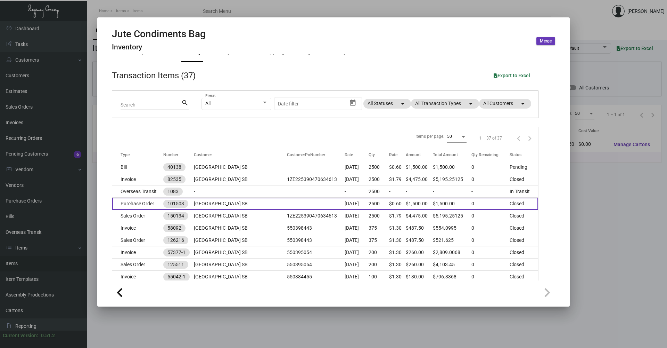
click at [132, 200] on td "Purchase Order" at bounding box center [137, 203] width 51 height 12
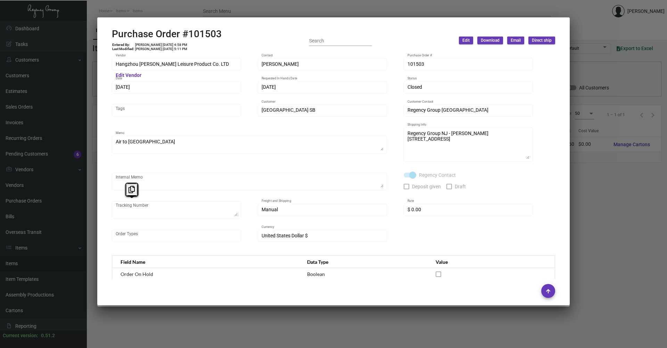
click at [628, 147] on div at bounding box center [333, 174] width 667 height 348
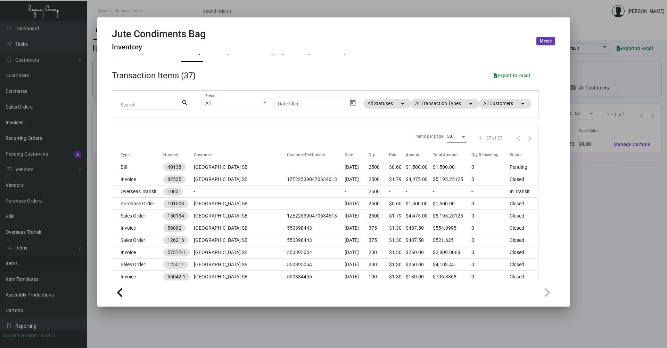
drag, startPoint x: 628, startPoint y: 194, endPoint x: 625, endPoint y: 192, distance: 3.6
click at [627, 194] on div at bounding box center [333, 174] width 667 height 348
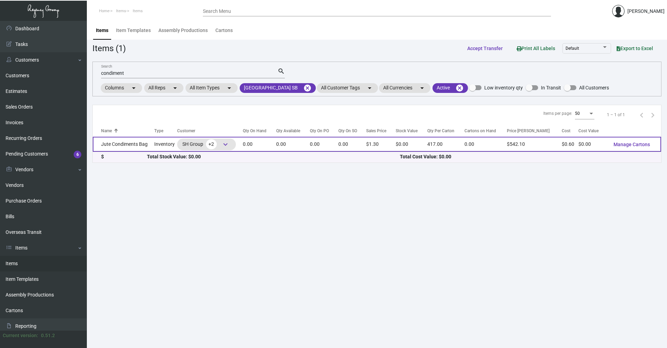
click at [130, 146] on td "Jute Condiments Bag" at bounding box center [124, 144] width 62 height 15
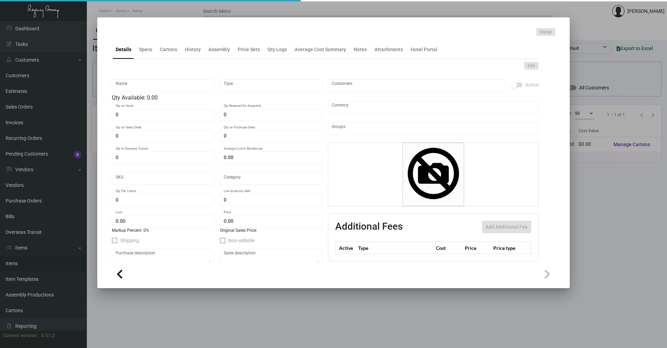
type input "Jute Condiments Bag"
type input "Inventory"
type input "$ 0.60"
type input "37"
type input "Overseas"
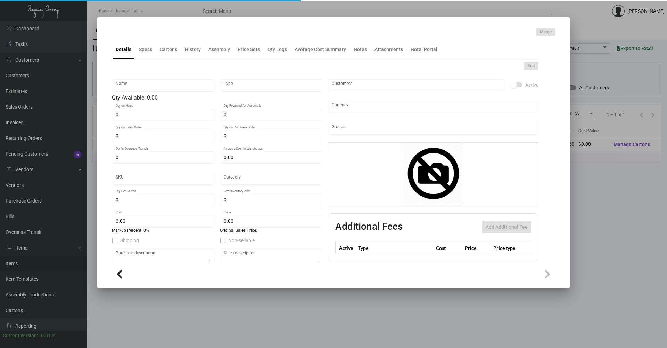
type input "417"
type input "500"
type input "$ 0.60"
type input "$ 1.30"
type textarea "One Hotels & Resort Jute Bag: size 3" x 5", jute material, with closure string …"
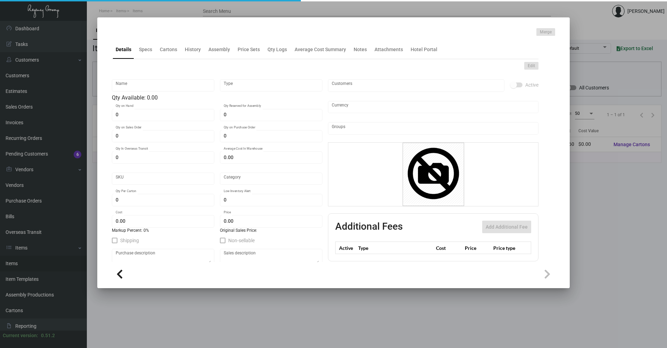
type textarea "Jute Bag"
checkbox input "true"
type input "United States Dollar $"
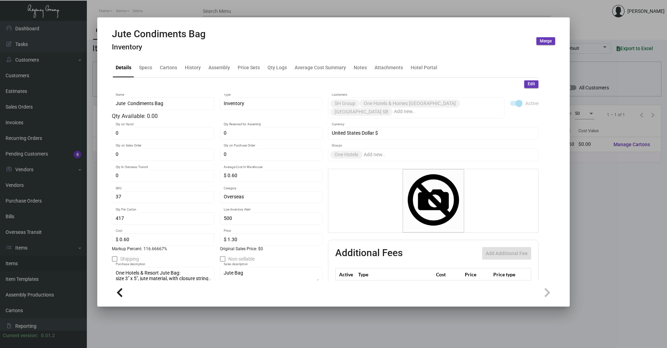
click at [612, 210] on div at bounding box center [333, 174] width 667 height 348
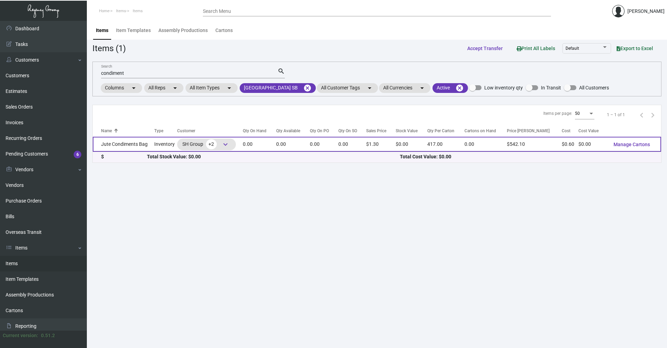
click at [139, 145] on td "Jute Condiments Bag" at bounding box center [124, 144] width 62 height 15
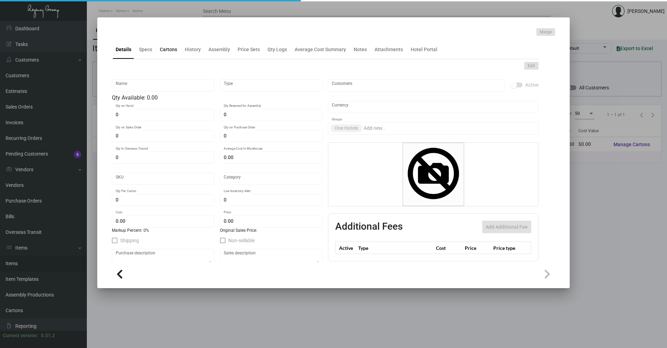
type input "Jute Condiments Bag"
type input "Inventory"
type input "$ 0.60"
type input "37"
type input "Overseas"
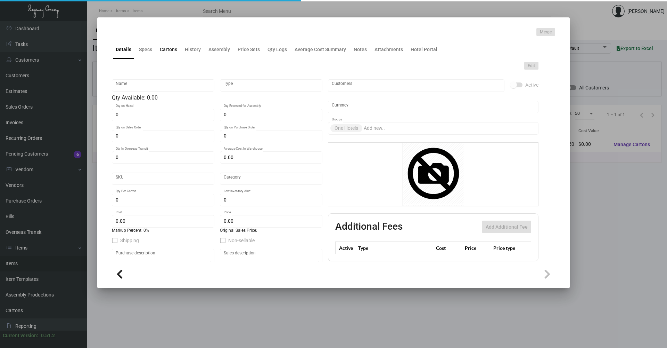
type input "417"
type input "500"
type input "$ 0.60"
type input "$ 1.30"
type textarea "One Hotels & Resort Jute Bag: size 3" x 5", jute material, with closure string …"
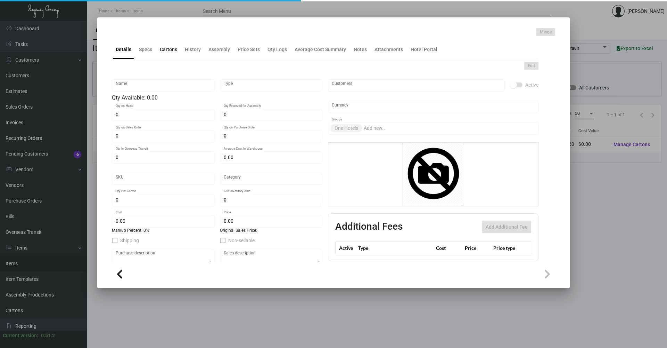
type textarea "Jute Bag"
checkbox input "true"
type input "United States Dollar $"
click at [165, 49] on ng-component "Merge Details Specs Cartons History Assembly Price Sets Qty Logs Average Cost S…" at bounding box center [333, 156] width 443 height 257
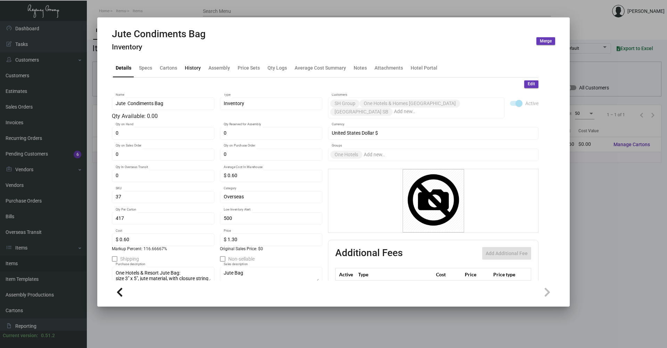
click at [193, 71] on div "History" at bounding box center [193, 67] width 16 height 7
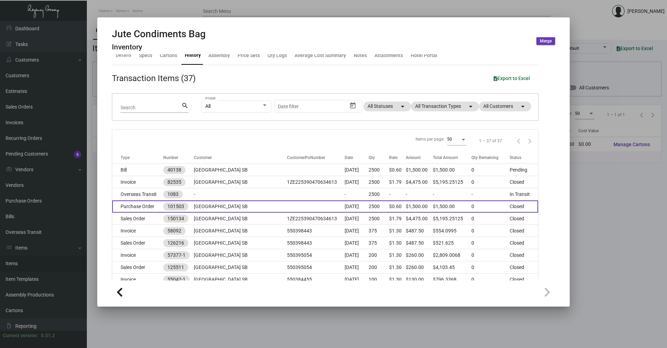
scroll to position [35, 0]
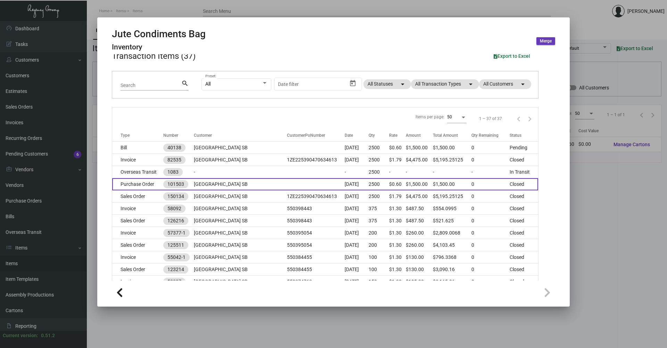
click at [256, 183] on td "[GEOGRAPHIC_DATA] SB" at bounding box center [240, 184] width 93 height 12
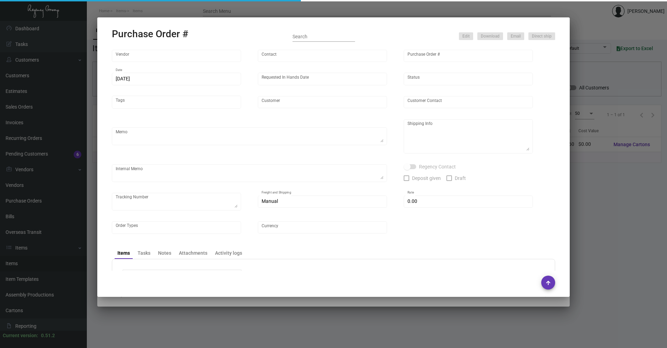
type input "Hangzhou [PERSON_NAME] Leisure Product Co. LTD"
type input "[PERSON_NAME]"
type input "101503"
type input "[DATE]"
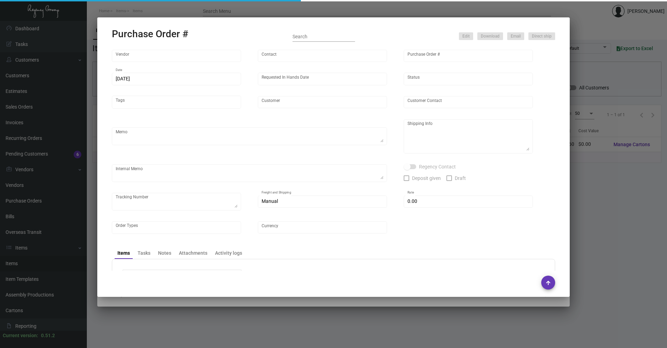
type input "[GEOGRAPHIC_DATA] SB"
type textarea "Air to [GEOGRAPHIC_DATA]"
type textarea "Regency Group NJ - [PERSON_NAME] [STREET_ADDRESS]"
checkbox input "true"
type input "$ 0.00"
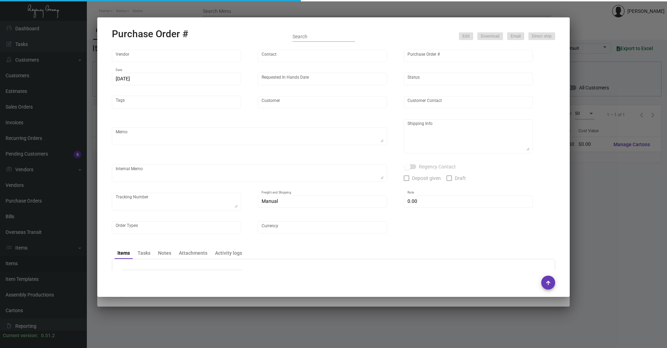
type input "United States Dollar $"
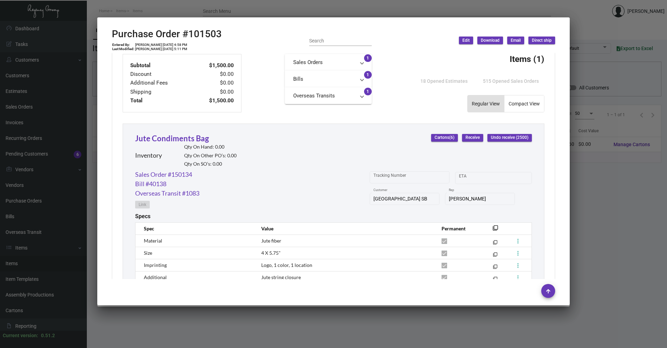
scroll to position [322, 0]
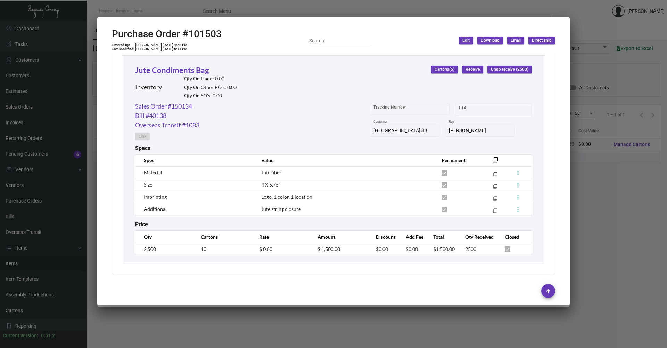
drag, startPoint x: 424, startPoint y: 324, endPoint x: 452, endPoint y: 294, distance: 40.3
click at [425, 324] on div at bounding box center [333, 174] width 667 height 348
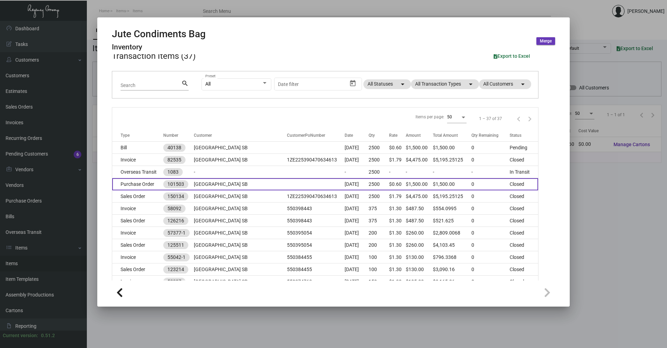
click at [154, 185] on td "Purchase Order" at bounding box center [137, 184] width 51 height 12
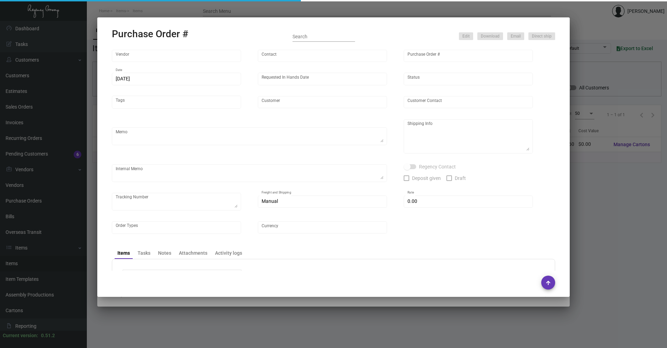
type input "Hangzhou [PERSON_NAME] Leisure Product Co. LTD"
type input "[PERSON_NAME]"
type input "101503"
type input "[DATE]"
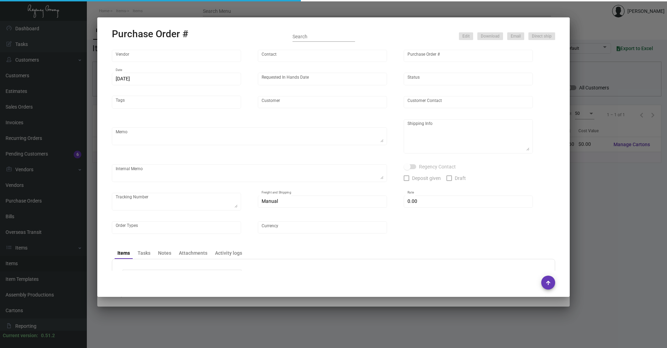
type input "[GEOGRAPHIC_DATA] SB"
type textarea "Air to [GEOGRAPHIC_DATA]"
type textarea "Regency Group NJ - [PERSON_NAME] [STREET_ADDRESS]"
checkbox input "true"
type input "$ 0.00"
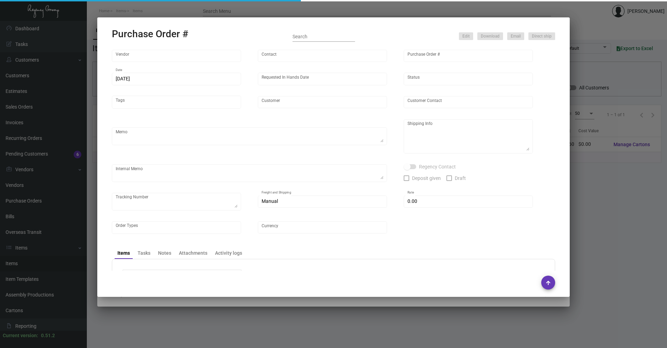
type input "United States Dollar $"
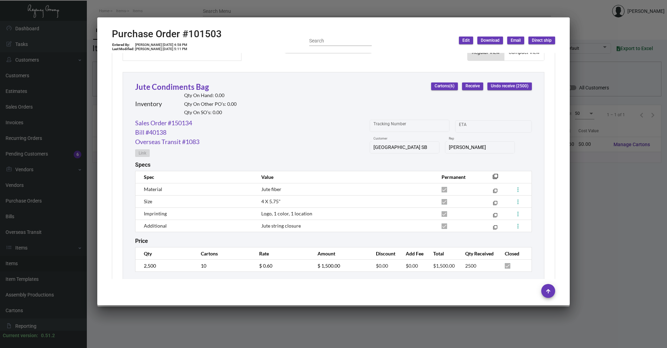
scroll to position [313, 0]
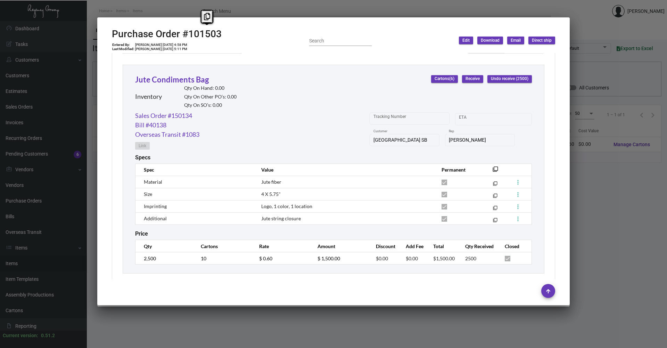
drag, startPoint x: 191, startPoint y: 36, endPoint x: 231, endPoint y: 35, distance: 40.3
click at [231, 35] on div "Purchase Order #101503 Entered By: [PERSON_NAME] [DATE] 4:58 PM Last Modified: …" at bounding box center [333, 40] width 443 height 25
drag, startPoint x: 231, startPoint y: 35, endPoint x: 186, endPoint y: 33, distance: 44.9
click at [186, 33] on h2 "Purchase Order #101503" at bounding box center [167, 34] width 110 height 12
copy h2 "101503"
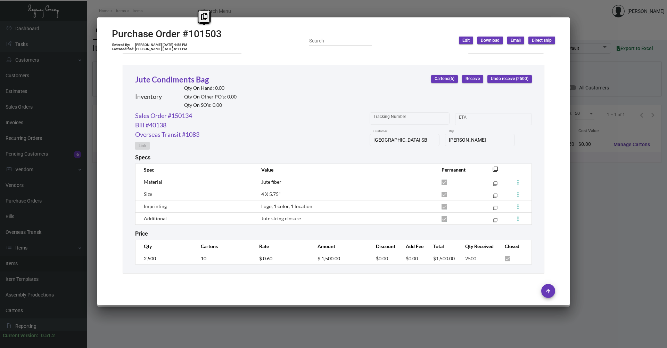
drag, startPoint x: 189, startPoint y: 33, endPoint x: 243, endPoint y: 33, distance: 53.9
click at [243, 33] on div "Purchase Order #101503 Entered By: [PERSON_NAME] [DATE] 4:58 PM Last Modified: …" at bounding box center [333, 40] width 443 height 25
copy td "[DATE]"
drag, startPoint x: 159, startPoint y: 44, endPoint x: 171, endPoint y: 43, distance: 12.2
click at [171, 43] on td "[PERSON_NAME] [DATE] 4:58 PM" at bounding box center [161, 45] width 53 height 4
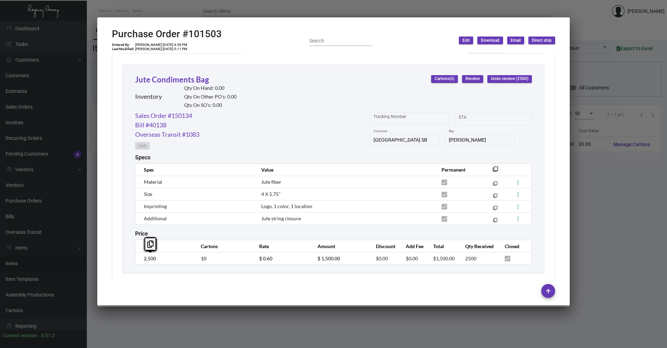
click at [126, 256] on div "Jute Condiments Bag Inventory Qty On Hand: 0.00 Qty On Other PO’s: 0.00 Qty On …" at bounding box center [334, 169] width 422 height 209
click at [180, 115] on link "Sales Order #150134" at bounding box center [163, 115] width 57 height 9
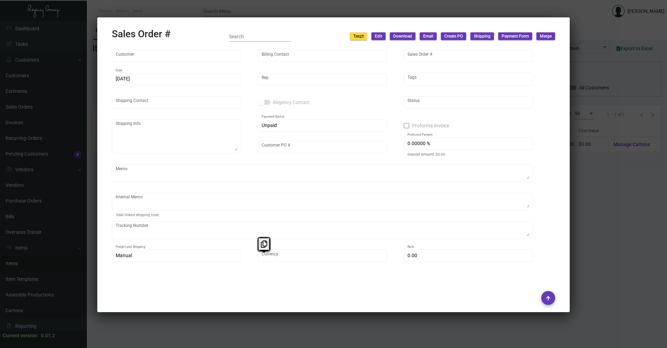
type input "[GEOGRAPHIC_DATA] SB"
type input "[PERSON_NAME]"
type input "150134"
type input "[DATE]"
type input "[PERSON_NAME]"
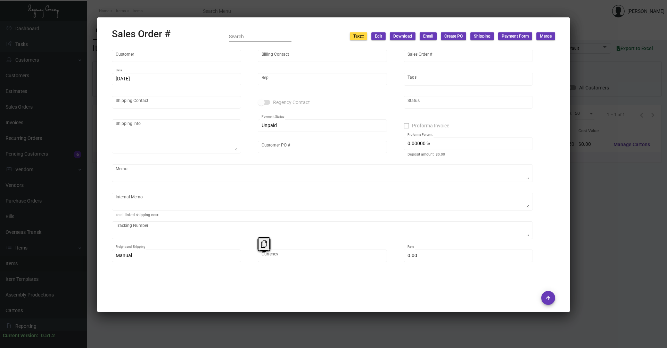
type input "[PERSON_NAME]"
type textarea "[GEOGRAPHIC_DATA] SB - [PERSON_NAME] [STREET_ADDRESS][PERSON_NAME]"
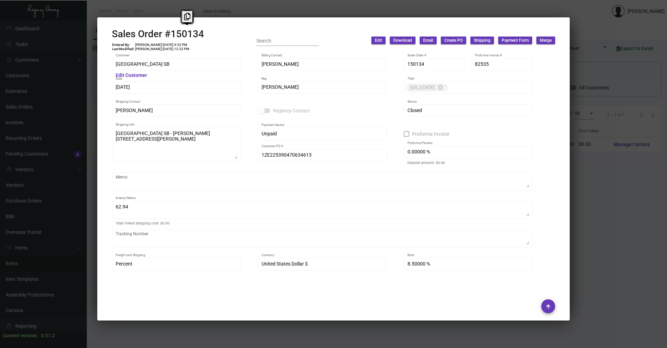
drag, startPoint x: 172, startPoint y: 32, endPoint x: 211, endPoint y: 33, distance: 38.2
click at [211, 33] on div "Sales Order #150134 Entered By: [PERSON_NAME] [DATE] 4:52 PM Last Modified: [PE…" at bounding box center [333, 40] width 443 height 25
copy h2 "150134"
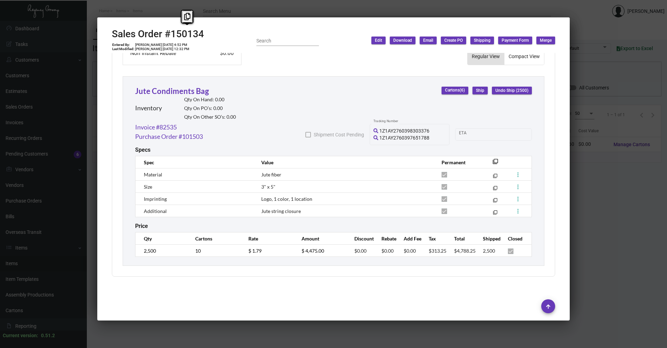
scroll to position [357, 0]
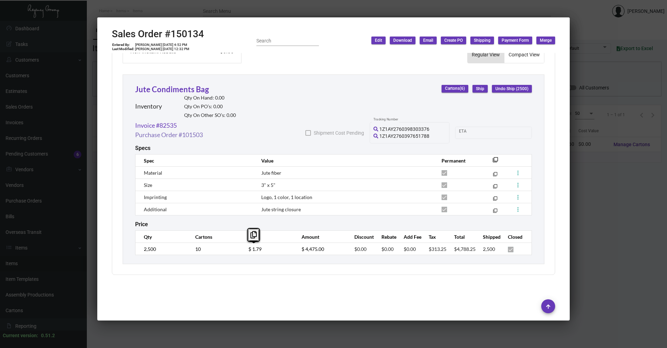
click at [188, 135] on link "Purchase Order #101503" at bounding box center [169, 134] width 68 height 9
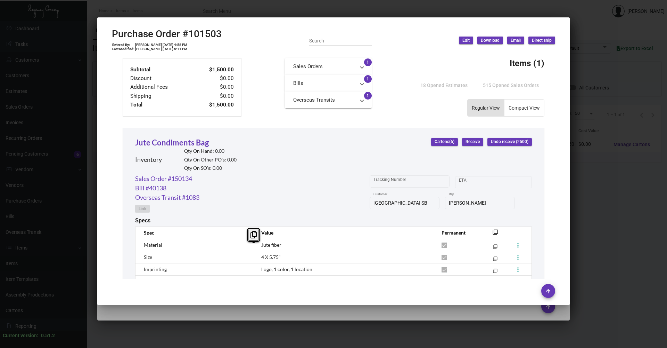
scroll to position [322, 0]
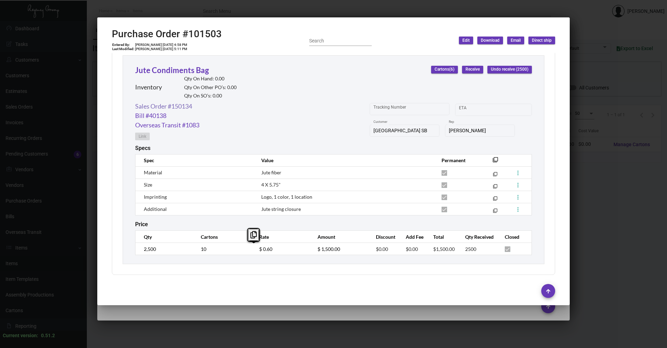
click at [185, 106] on link "Sales Order #150134" at bounding box center [163, 105] width 57 height 9
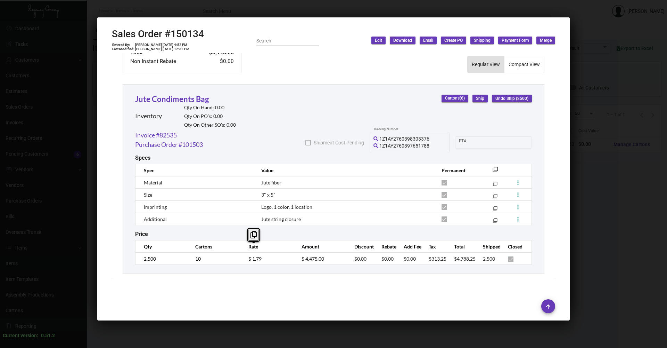
scroll to position [357, 0]
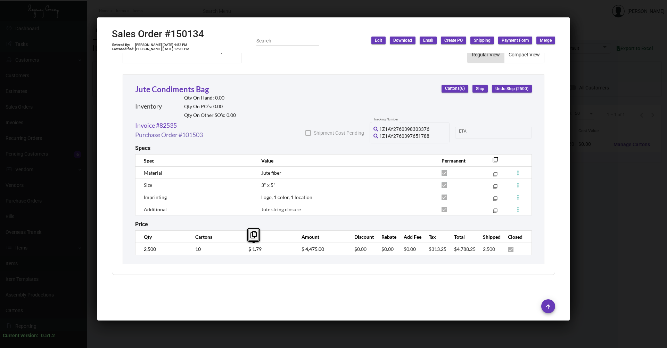
click at [187, 133] on link "Purchase Order #101503" at bounding box center [169, 134] width 68 height 9
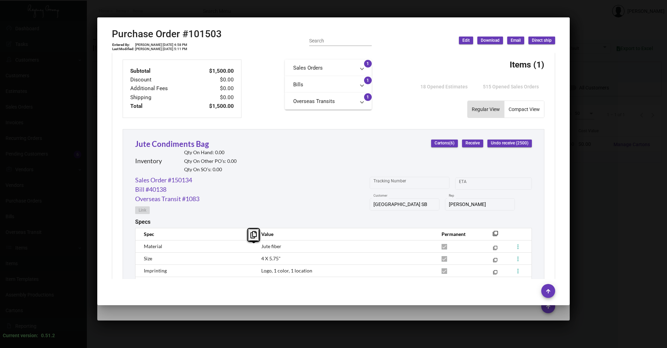
scroll to position [322, 0]
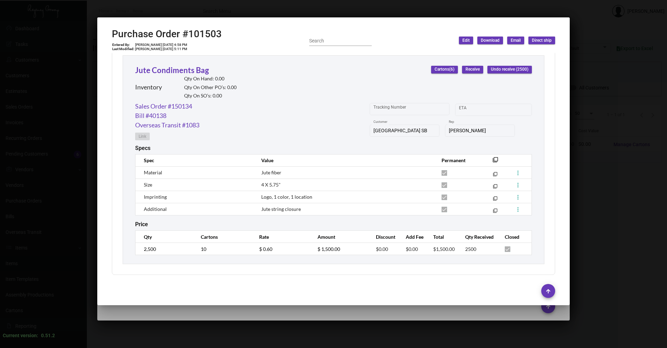
click at [208, 165] on th "Spec" at bounding box center [195, 160] width 119 height 12
copy span "Jute fiber"
drag, startPoint x: 260, startPoint y: 174, endPoint x: 280, endPoint y: 173, distance: 19.9
click at [280, 173] on span "Jute fiber" at bounding box center [271, 172] width 20 height 6
copy span "4 X 5.75""
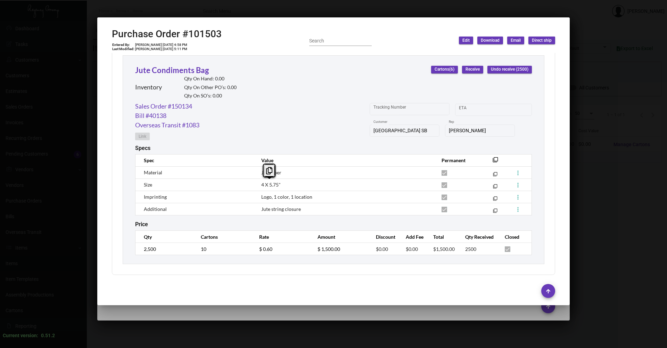
drag, startPoint x: 260, startPoint y: 185, endPoint x: 278, endPoint y: 186, distance: 18.4
click at [278, 186] on span "4 X 5.75"" at bounding box center [270, 184] width 19 height 6
drag, startPoint x: 260, startPoint y: 197, endPoint x: 308, endPoint y: 196, distance: 48.0
click at [308, 196] on span "Logo, 1 color, 1 location" at bounding box center [286, 197] width 51 height 6
drag, startPoint x: 308, startPoint y: 196, endPoint x: 286, endPoint y: 196, distance: 21.2
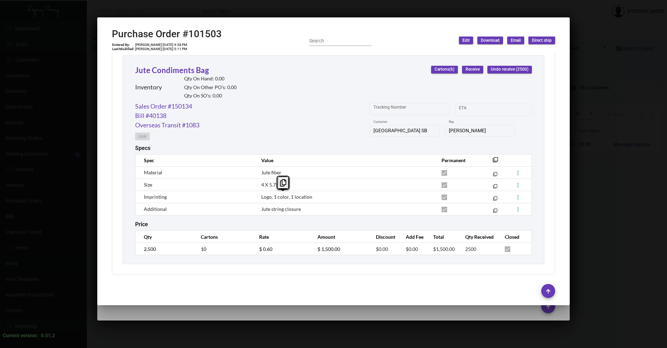
click at [286, 196] on span "Logo, 1 color, 1 location" at bounding box center [286, 197] width 51 height 6
click at [273, 196] on span "Logo, 1 color, 1 location" at bounding box center [286, 197] width 51 height 6
drag, startPoint x: 239, startPoint y: 183, endPoint x: 245, endPoint y: 186, distance: 6.5
click at [245, 186] on td "Size" at bounding box center [195, 184] width 119 height 12
copy span "1 color, 1 location"
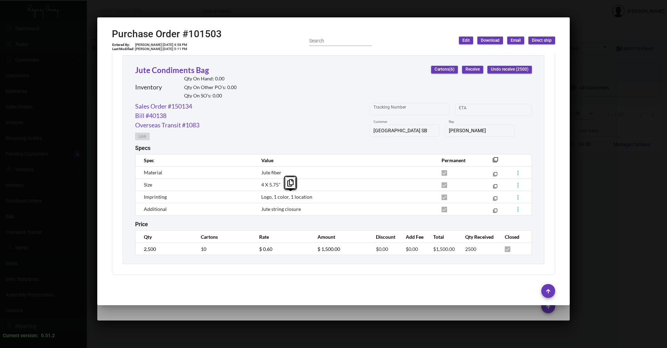
drag, startPoint x: 272, startPoint y: 197, endPoint x: 313, endPoint y: 191, distance: 41.8
click at [313, 191] on td "Logo, 1 color, 1 location" at bounding box center [344, 196] width 180 height 12
copy span "Jute string closure"
drag, startPoint x: 261, startPoint y: 209, endPoint x: 302, endPoint y: 209, distance: 41.0
click at [302, 209] on td "Jute string closure" at bounding box center [344, 209] width 180 height 12
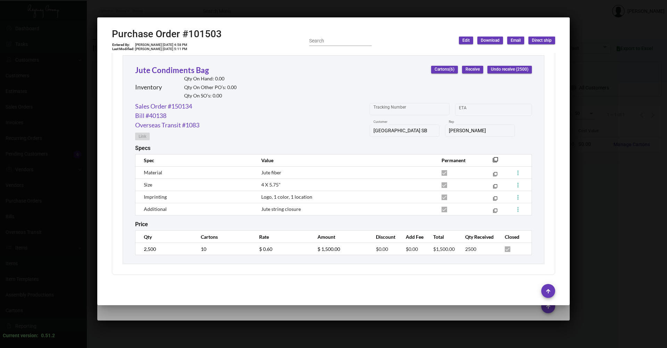
click at [330, 217] on div "Jute Condiments Bag Inventory Qty On Hand: 0.00 Qty On Other PO’s: 0.00 Qty On …" at bounding box center [334, 159] width 422 height 209
drag, startPoint x: 612, startPoint y: 22, endPoint x: 395, endPoint y: 330, distance: 376.6
click at [612, 22] on div at bounding box center [333, 174] width 667 height 348
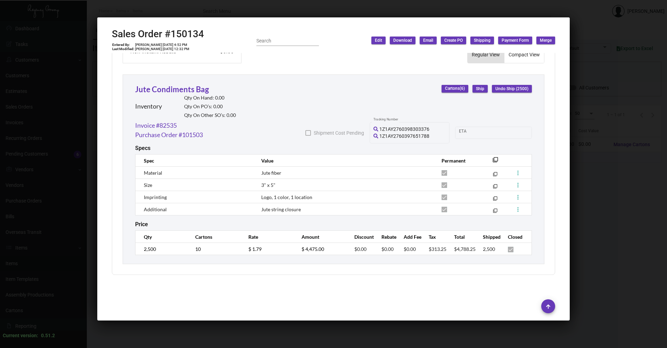
click at [211, 9] on div at bounding box center [333, 174] width 667 height 348
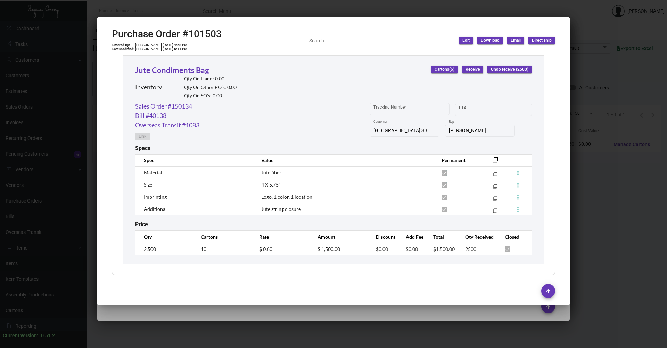
click at [209, 12] on div at bounding box center [333, 174] width 667 height 348
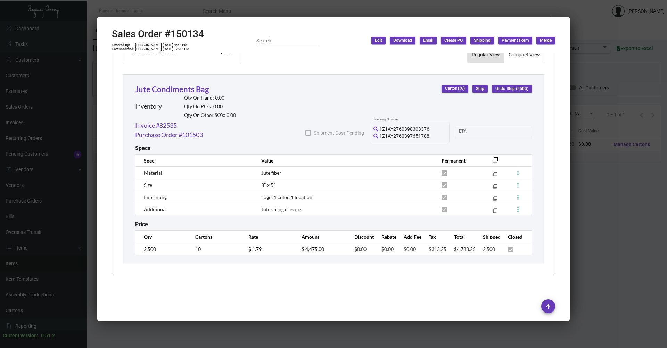
click at [209, 12] on div at bounding box center [333, 174] width 667 height 348
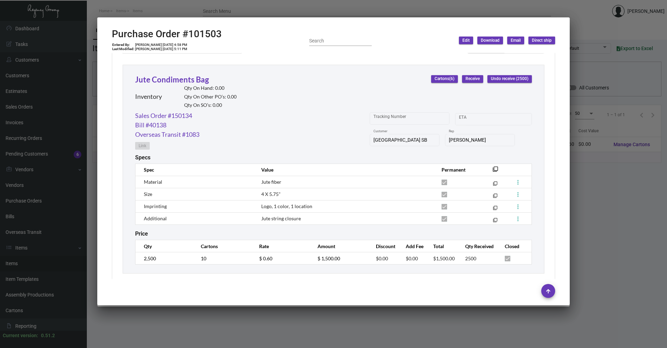
click at [209, 12] on div at bounding box center [333, 174] width 667 height 348
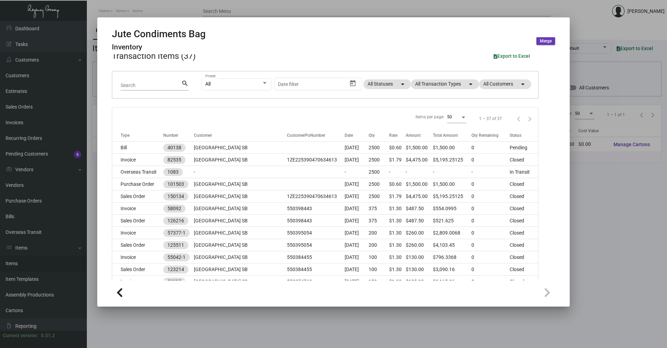
click at [186, 10] on div at bounding box center [333, 174] width 667 height 348
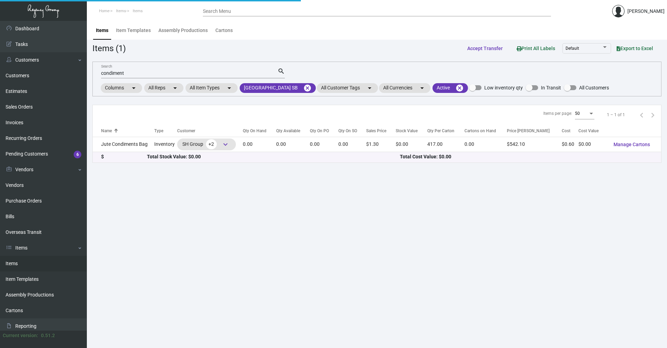
click at [186, 10] on ol "Home Items Items" at bounding box center [145, 11] width 116 height 18
click at [304, 88] on mat-icon "cancel" at bounding box center [307, 88] width 8 height 8
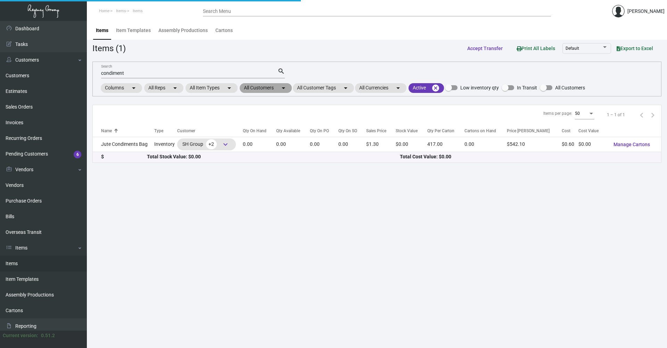
click at [274, 88] on mat-chip "All Customers arrow_drop_down" at bounding box center [266, 88] width 52 height 10
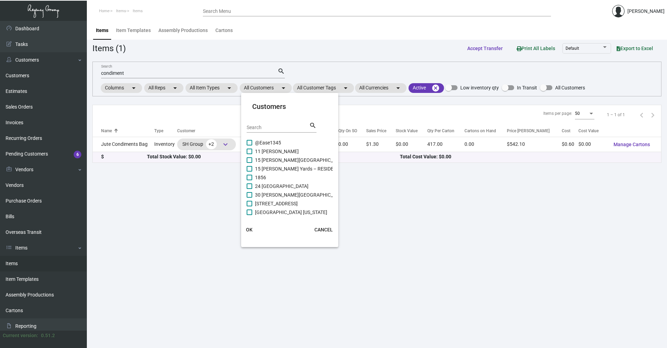
drag, startPoint x: 277, startPoint y: 121, endPoint x: 276, endPoint y: 124, distance: 3.8
click at [276, 124] on div "Search search" at bounding box center [282, 126] width 70 height 11
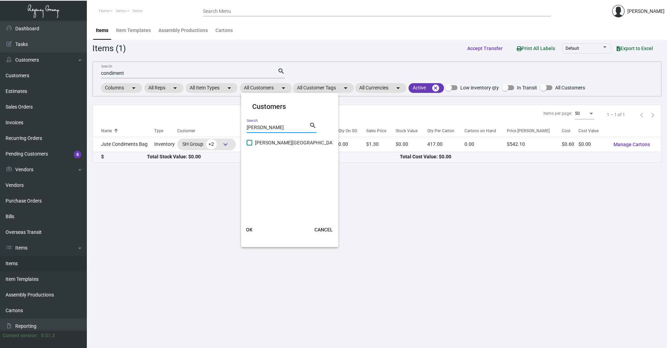
click at [251, 142] on span at bounding box center [250, 143] width 6 height 6
click at [250, 145] on input "[PERSON_NAME][GEOGRAPHIC_DATA]" at bounding box center [249, 145] width 0 height 0
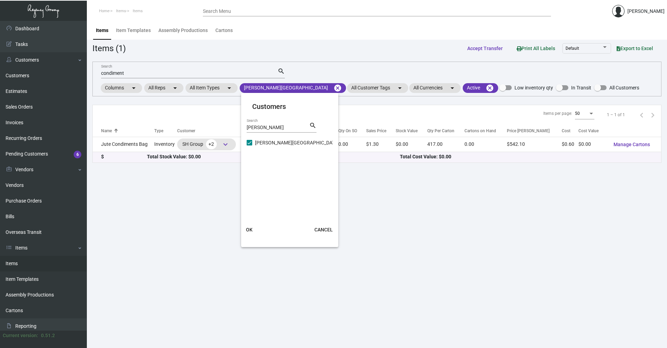
click at [252, 229] on span "OK" at bounding box center [249, 230] width 7 height 6
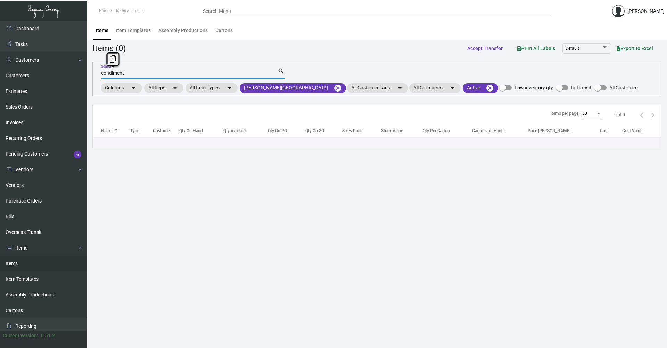
drag, startPoint x: 134, startPoint y: 72, endPoint x: 93, endPoint y: 78, distance: 41.8
click at [93, 78] on div "condiment Search search Columns arrow_drop_down All Reps arrow_drop_down All It…" at bounding box center [376, 79] width 569 height 35
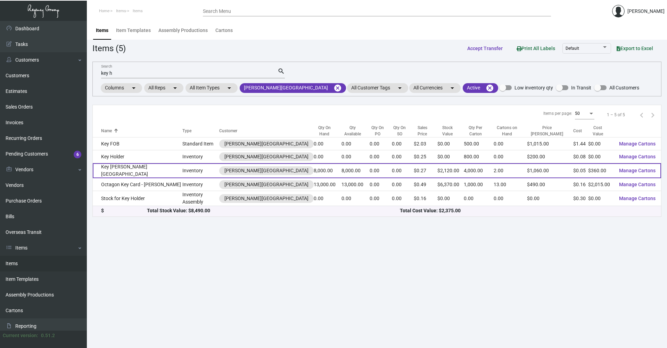
click at [140, 170] on td "Key [PERSON_NAME][GEOGRAPHIC_DATA]" at bounding box center [138, 170] width 90 height 15
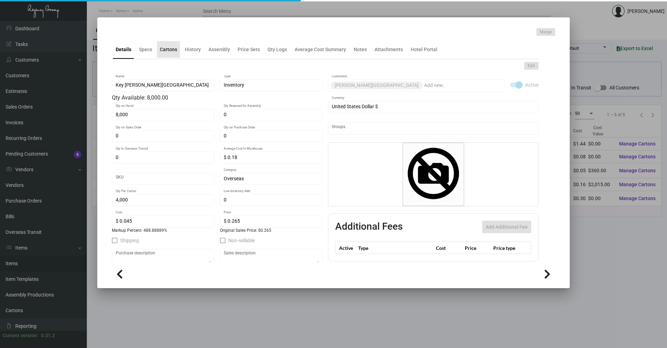
click at [170, 52] on ng-component "Merge Details Specs Cartons History Assembly Price Sets Qty Logs Average Cost S…" at bounding box center [333, 156] width 443 height 257
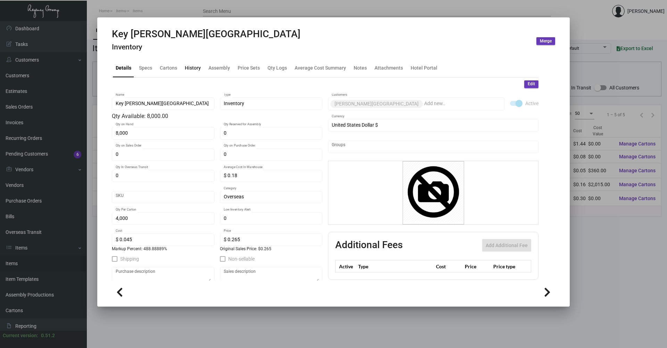
click at [186, 71] on div "History" at bounding box center [193, 67] width 16 height 7
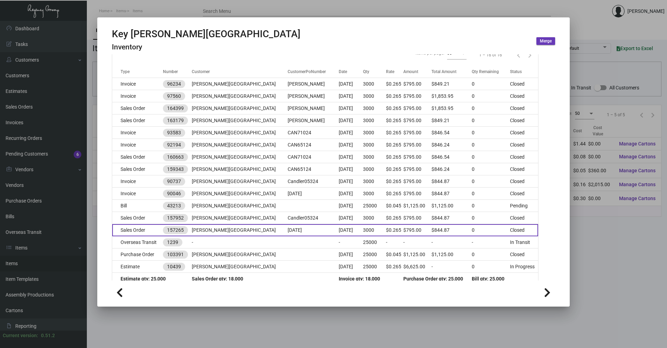
scroll to position [104, 0]
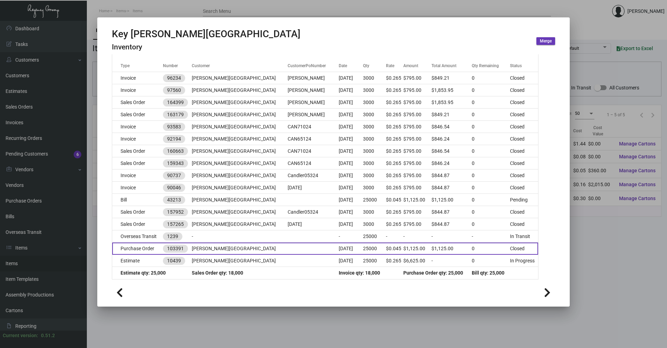
click at [221, 245] on td "[PERSON_NAME][GEOGRAPHIC_DATA]" at bounding box center [240, 248] width 96 height 12
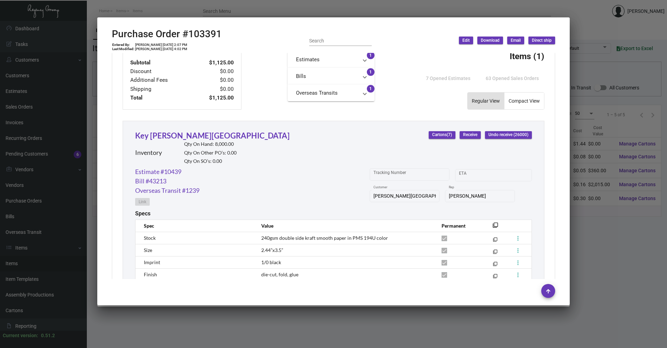
scroll to position [322, 0]
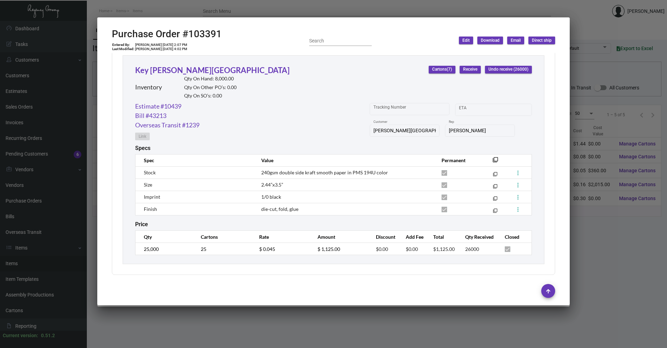
click at [186, 2] on div at bounding box center [333, 174] width 667 height 348
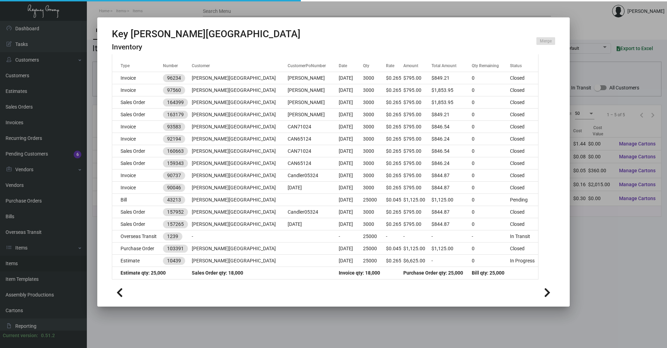
click at [160, 11] on div at bounding box center [333, 174] width 667 height 348
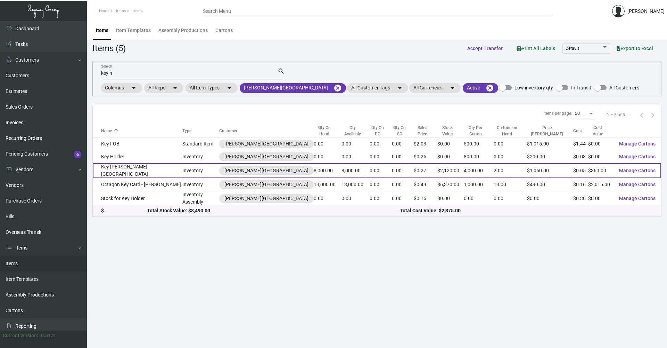
click at [145, 166] on td "Key [PERSON_NAME][GEOGRAPHIC_DATA]" at bounding box center [138, 170] width 90 height 15
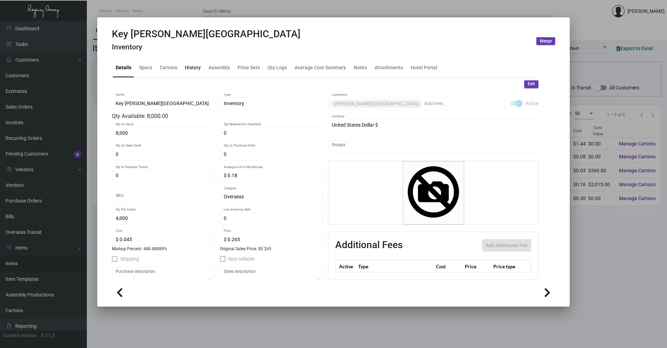
click at [184, 66] on div "History" at bounding box center [193, 67] width 22 height 17
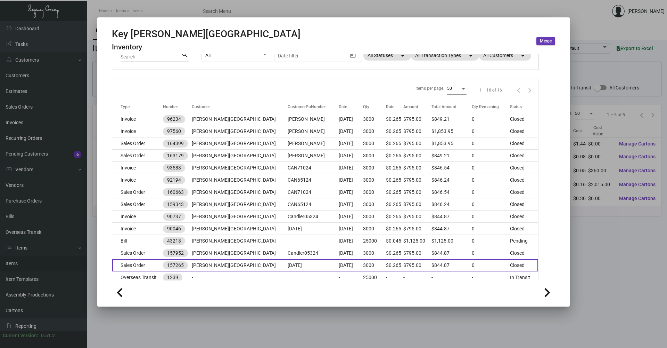
scroll to position [107, 0]
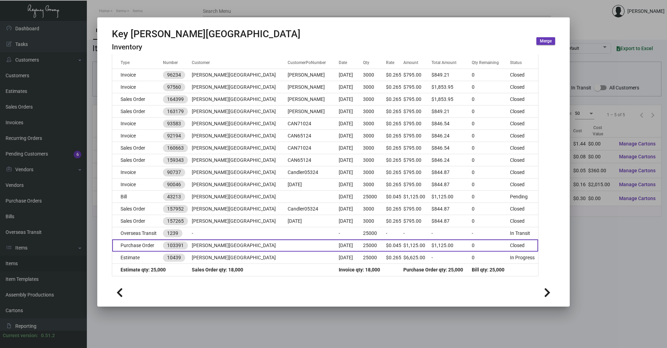
click at [158, 243] on td "Purchase Order" at bounding box center [137, 245] width 51 height 12
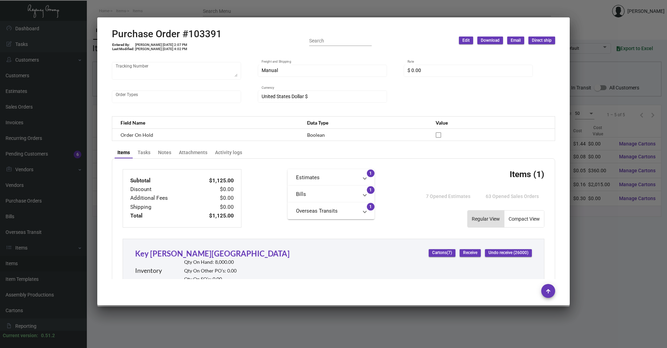
scroll to position [278, 0]
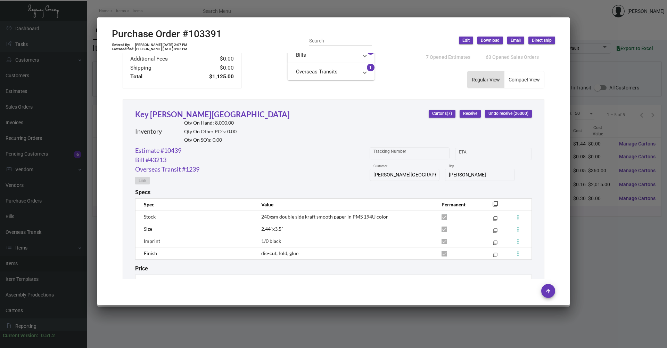
click at [221, 313] on div at bounding box center [333, 174] width 667 height 348
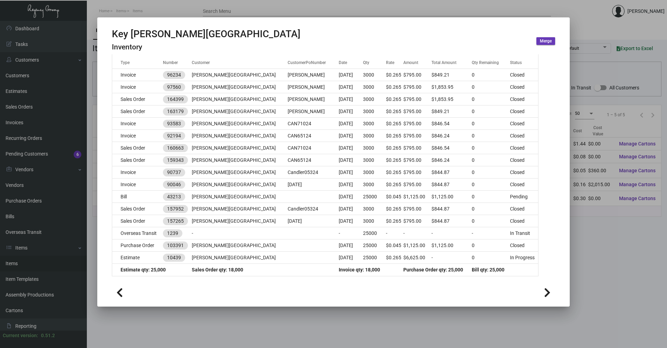
click at [217, 304] on mat-dialog-container "Key [PERSON_NAME] Hotel Inventory Merge Details Specs Cartons History Assembly …" at bounding box center [333, 161] width 473 height 289
drag, startPoint x: 209, startPoint y: 325, endPoint x: 208, endPoint y: 321, distance: 3.7
click at [209, 323] on div at bounding box center [333, 174] width 667 height 348
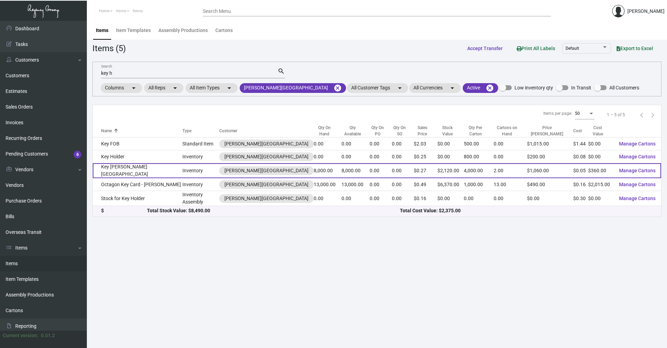
click at [144, 168] on td "Key [PERSON_NAME][GEOGRAPHIC_DATA]" at bounding box center [138, 170] width 90 height 15
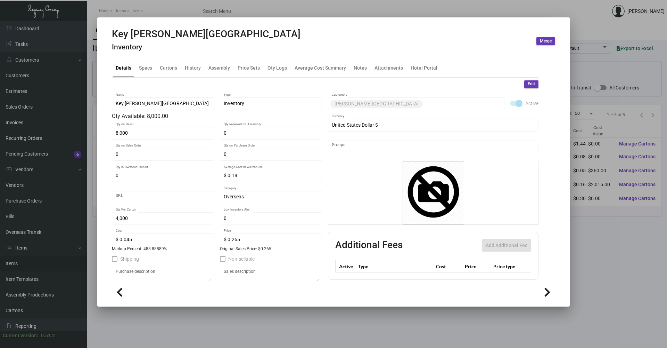
drag, startPoint x: 164, startPoint y: 323, endPoint x: 151, endPoint y: 276, distance: 48.7
click at [164, 321] on div at bounding box center [333, 174] width 667 height 348
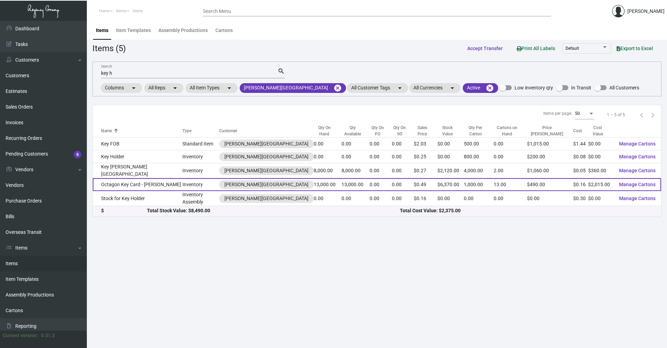
click at [141, 178] on td "Octagon Key Card - [PERSON_NAME]" at bounding box center [138, 184] width 90 height 13
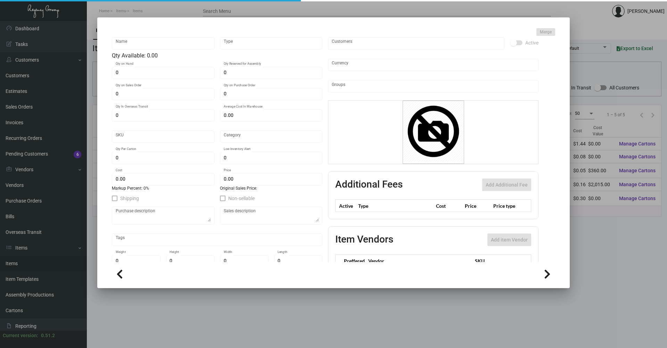
scroll to position [67, 0]
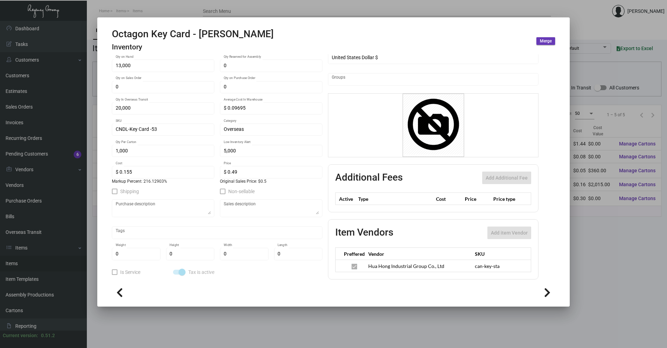
click at [567, 4] on div at bounding box center [333, 174] width 667 height 348
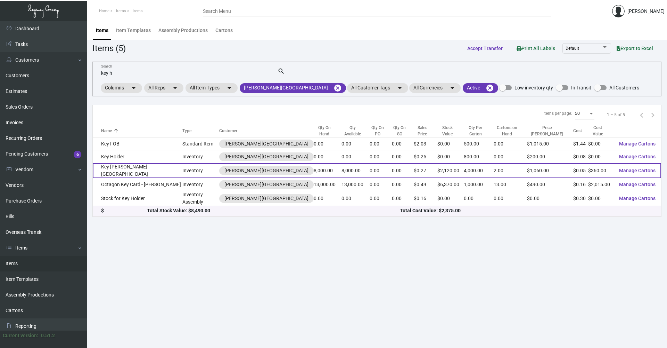
click at [149, 171] on td "Key [PERSON_NAME][GEOGRAPHIC_DATA]" at bounding box center [138, 170] width 90 height 15
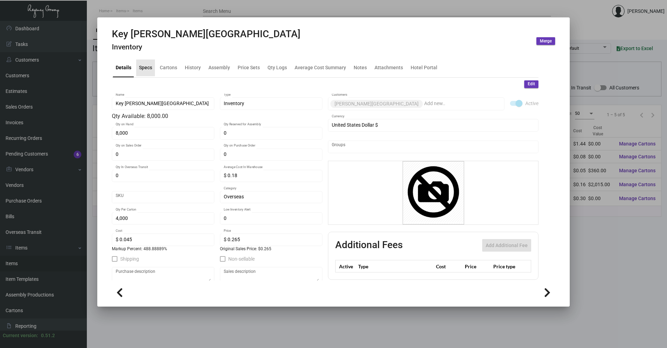
click at [147, 70] on div "Specs" at bounding box center [145, 67] width 13 height 7
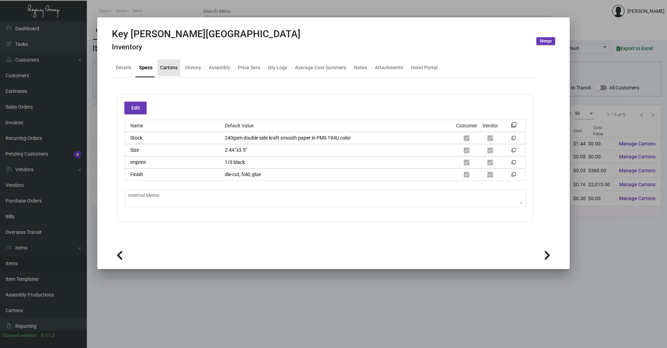
click at [172, 72] on div "Cartons" at bounding box center [168, 67] width 23 height 17
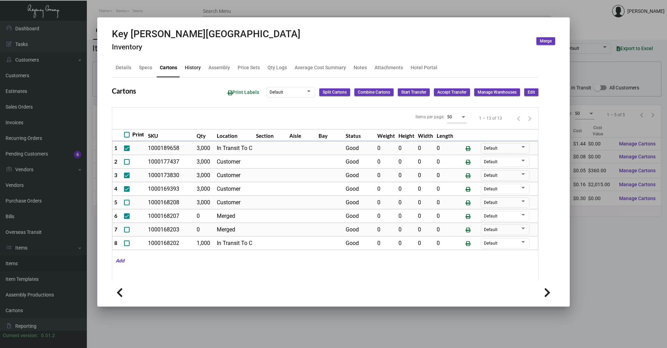
click at [192, 68] on div "History" at bounding box center [193, 67] width 16 height 7
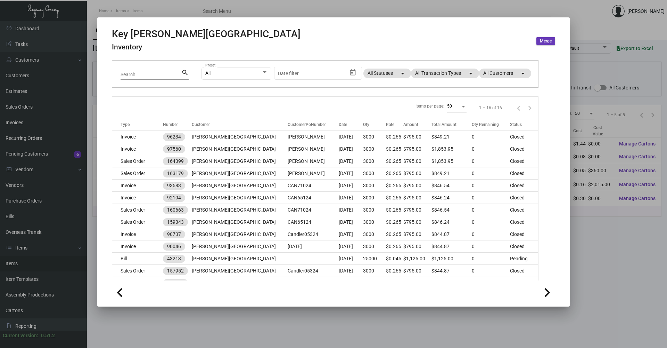
scroll to position [107, 0]
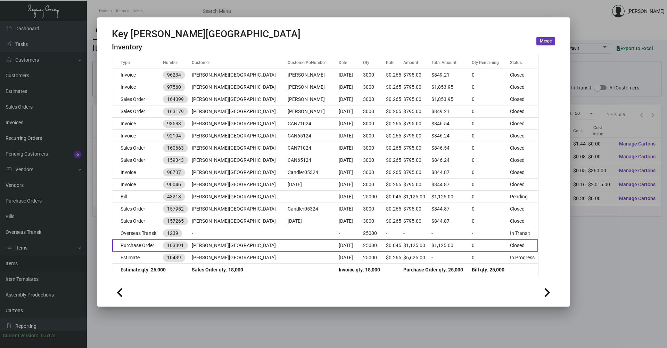
click at [235, 247] on td "[PERSON_NAME][GEOGRAPHIC_DATA]" at bounding box center [240, 245] width 96 height 12
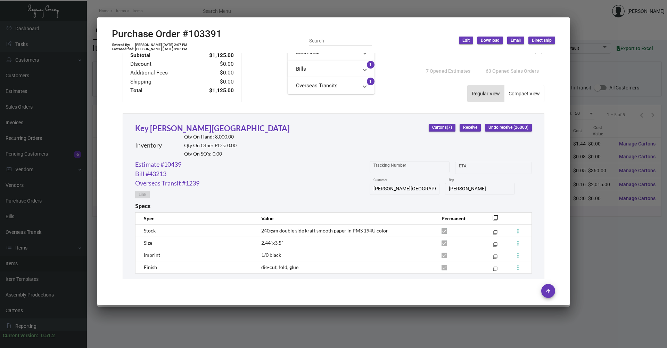
scroll to position [316, 0]
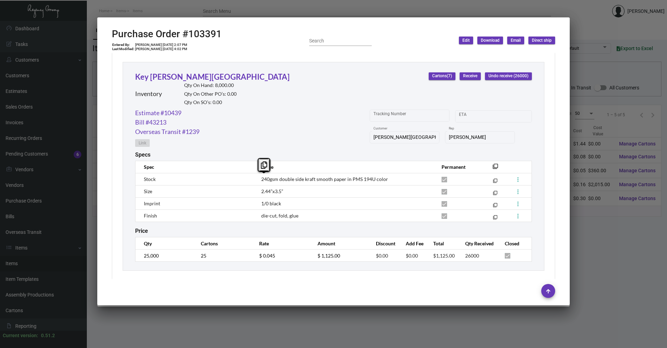
drag, startPoint x: 386, startPoint y: 176, endPoint x: 130, endPoint y: 176, distance: 256.1
click at [130, 176] on div "Key [PERSON_NAME] Hotel Inventory Qty On Hand: 8,000.00 Qty On Other PO’s: 0.00…" at bounding box center [334, 166] width 422 height 209
click at [400, 179] on td "240gsm double side kraft smooth paper in PMS 194U color" at bounding box center [344, 179] width 180 height 12
click at [391, 179] on td "240gsm double side kraft smooth paper in PMS 194U color" at bounding box center [344, 179] width 180 height 12
click at [350, 181] on span "240gsm double side kraft smooth paper in PMS 194U color" at bounding box center [324, 179] width 127 height 6
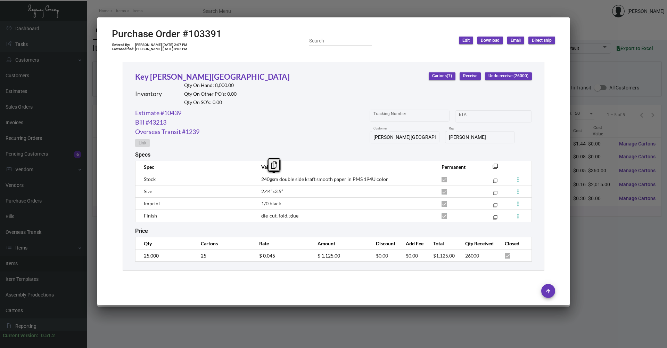
drag, startPoint x: 258, startPoint y: 180, endPoint x: 289, endPoint y: 180, distance: 31.3
click at [289, 180] on td "240gsm double side kraft smooth paper in PMS 194U color" at bounding box center [344, 179] width 180 height 12
drag, startPoint x: 289, startPoint y: 180, endPoint x: 260, endPoint y: 180, distance: 28.5
click at [261, 180] on span "240gsm double side kraft smooth paper in PMS 194U color" at bounding box center [324, 179] width 127 height 6
click at [259, 180] on td "240gsm double side kraft smooth paper in PMS 194U color" at bounding box center [344, 179] width 180 height 12
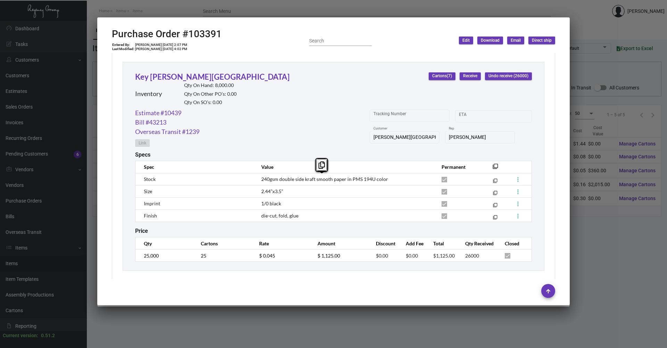
drag, startPoint x: 260, startPoint y: 180, endPoint x: 390, endPoint y: 177, distance: 129.7
click at [390, 177] on td "240gsm double side kraft smooth paper in PMS 194U color" at bounding box center [344, 179] width 180 height 12
click at [187, 72] on link "Key [PERSON_NAME][GEOGRAPHIC_DATA]" at bounding box center [212, 76] width 155 height 9
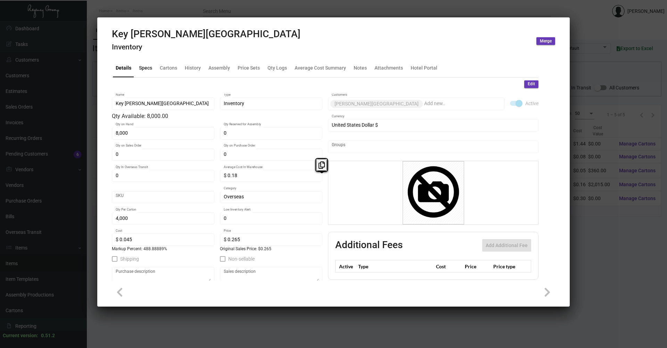
click at [147, 67] on div "Specs" at bounding box center [145, 67] width 13 height 7
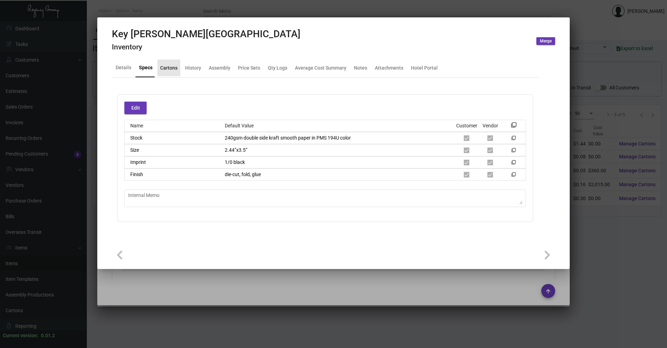
click at [169, 67] on div "Cartons" at bounding box center [168, 67] width 17 height 7
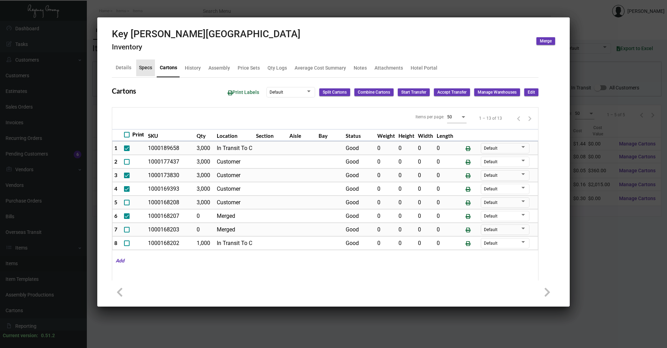
click at [147, 67] on div "Specs" at bounding box center [145, 67] width 13 height 7
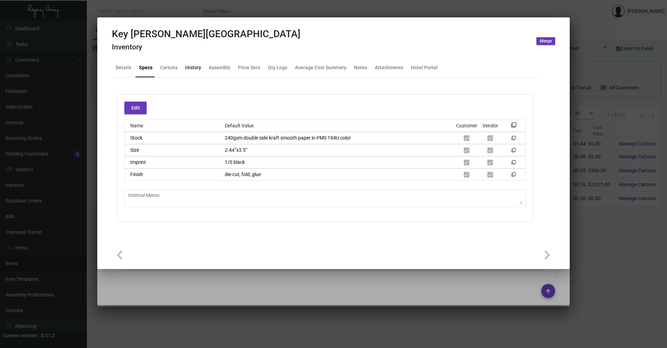
click at [201, 66] on div "History" at bounding box center [193, 67] width 22 height 17
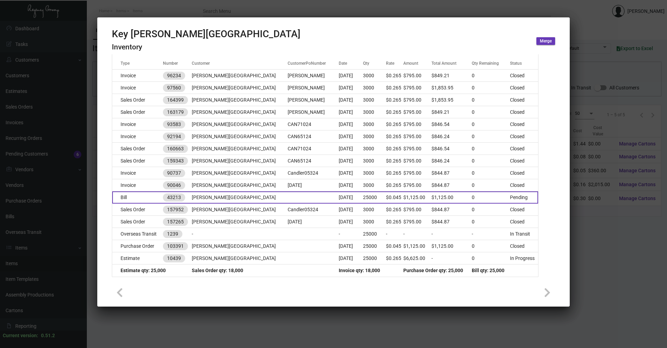
scroll to position [107, 0]
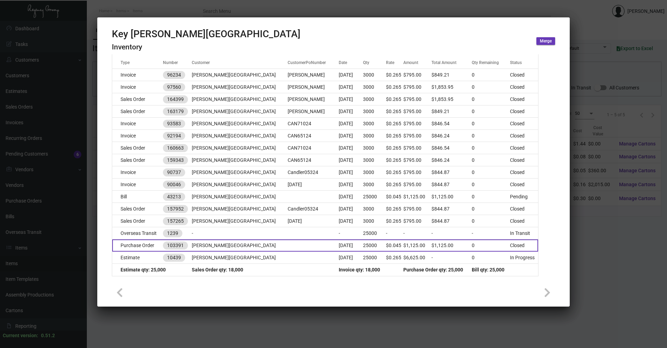
click at [154, 245] on td "Purchase Order" at bounding box center [137, 245] width 51 height 12
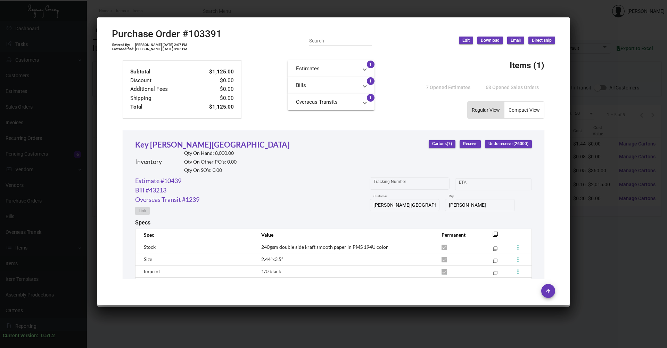
scroll to position [322, 0]
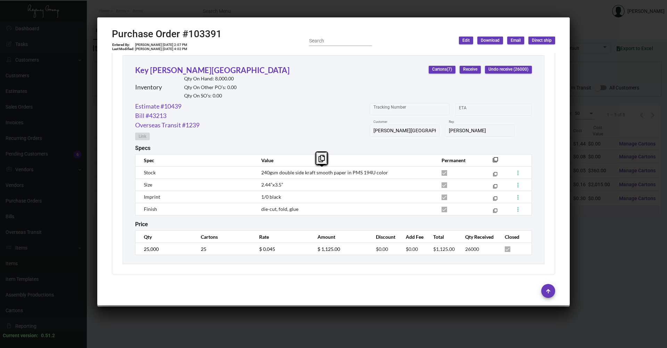
copy span "240gsm double side kraft smooth paper in PMS 194U color"
drag, startPoint x: 259, startPoint y: 172, endPoint x: 394, endPoint y: 172, distance: 134.5
click at [394, 172] on td "240gsm double side kraft smooth paper in PMS 194U color" at bounding box center [344, 172] width 180 height 12
click at [594, 124] on div at bounding box center [333, 174] width 667 height 348
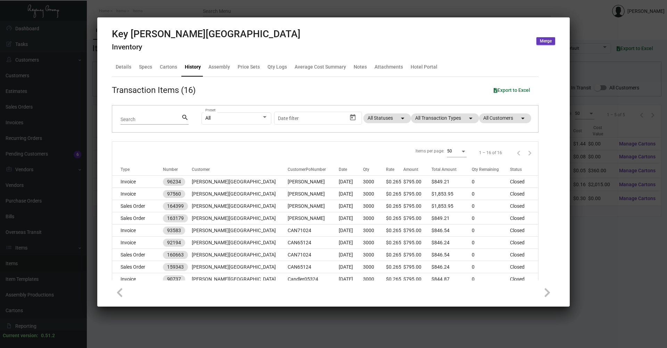
scroll to position [0, 0]
click at [224, 72] on div "Assembly" at bounding box center [219, 67] width 27 height 17
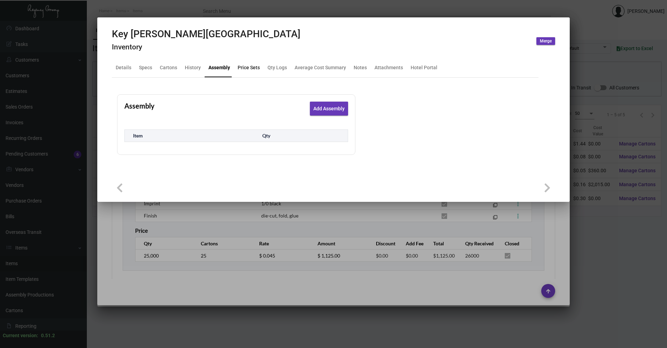
click at [238, 65] on div "Price Sets" at bounding box center [249, 67] width 22 height 7
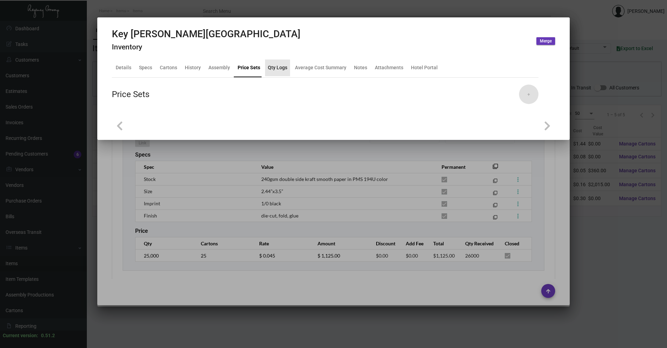
click at [276, 70] on div "Qty Logs" at bounding box center [277, 67] width 19 height 7
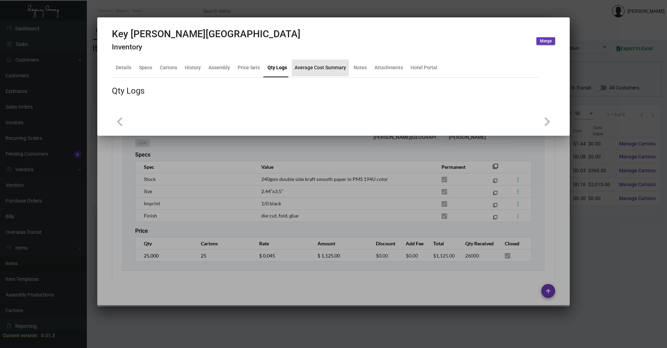
click at [315, 72] on div "Average Cost Summary" at bounding box center [320, 67] width 57 height 17
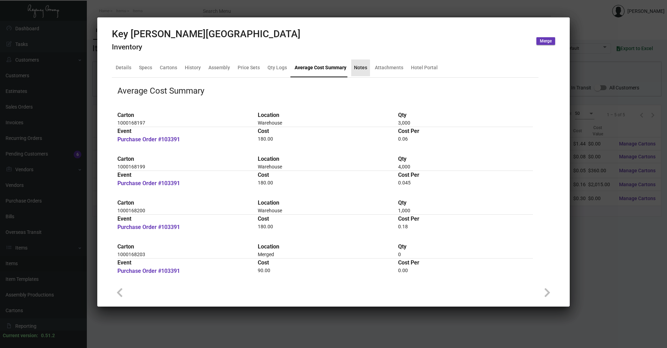
click at [354, 69] on div "Notes" at bounding box center [360, 67] width 13 height 7
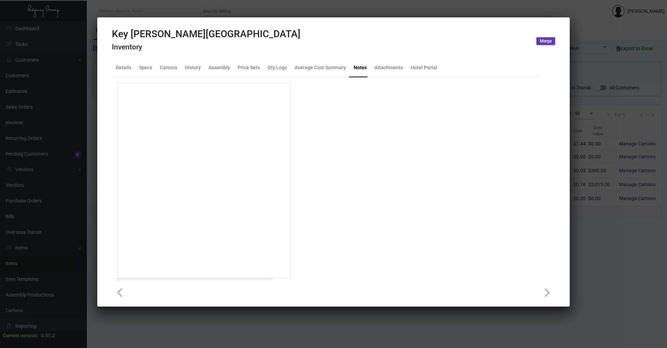
scroll to position [12, 0]
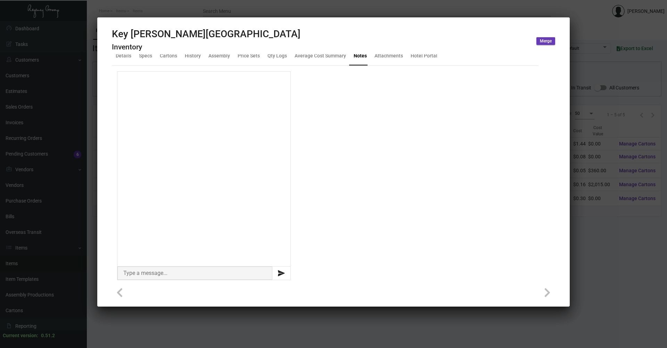
drag, startPoint x: 387, startPoint y: 68, endPoint x: 376, endPoint y: 60, distance: 12.9
click at [386, 68] on div at bounding box center [325, 173] width 427 height 214
click at [375, 58] on div "Attachments" at bounding box center [389, 55] width 28 height 7
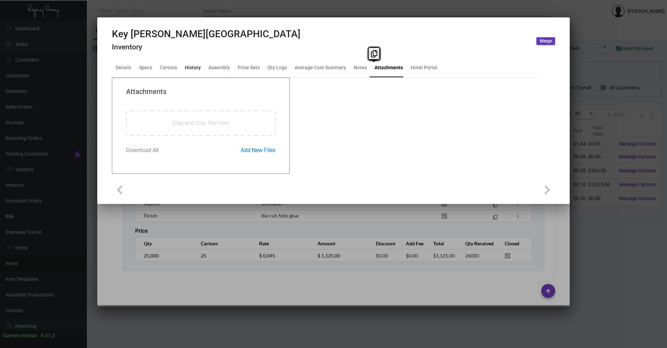
click at [182, 68] on div "History" at bounding box center [193, 67] width 22 height 17
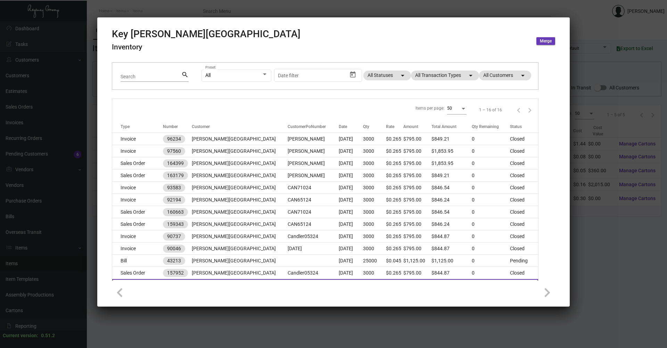
scroll to position [107, 0]
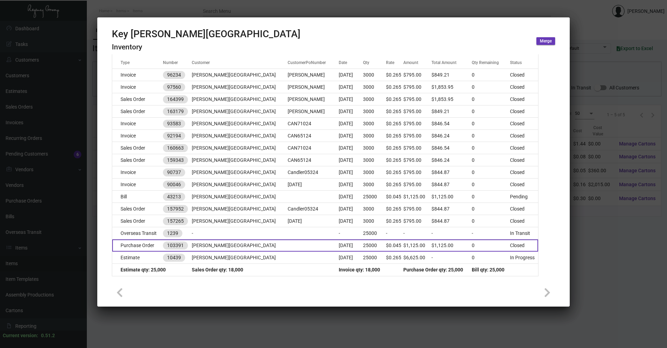
click at [163, 244] on td "Purchase Order" at bounding box center [137, 245] width 51 height 12
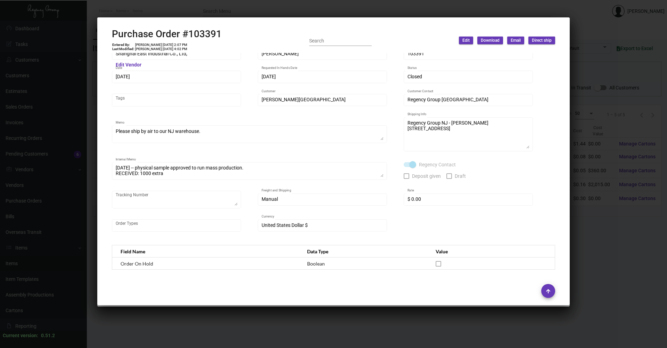
scroll to position [0, 0]
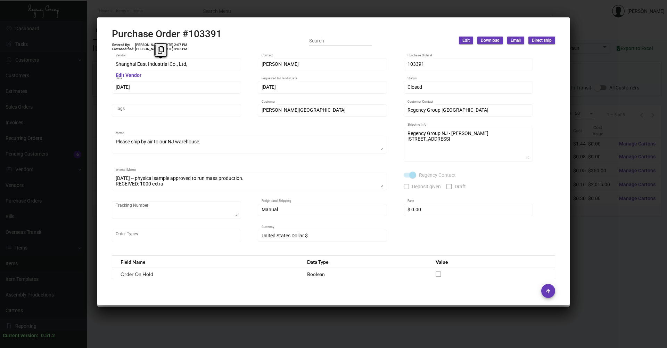
click at [154, 58] on div "Shanghai East Industrial Co., Ltd, Vendor" at bounding box center [177, 64] width 122 height 14
click at [239, 128] on div "Shanghai East Industrial Co., Ltd, Vendor Edit Vendor [PERSON_NAME] Contact 103…" at bounding box center [333, 153] width 443 height 193
